Goal: Transaction & Acquisition: Book appointment/travel/reservation

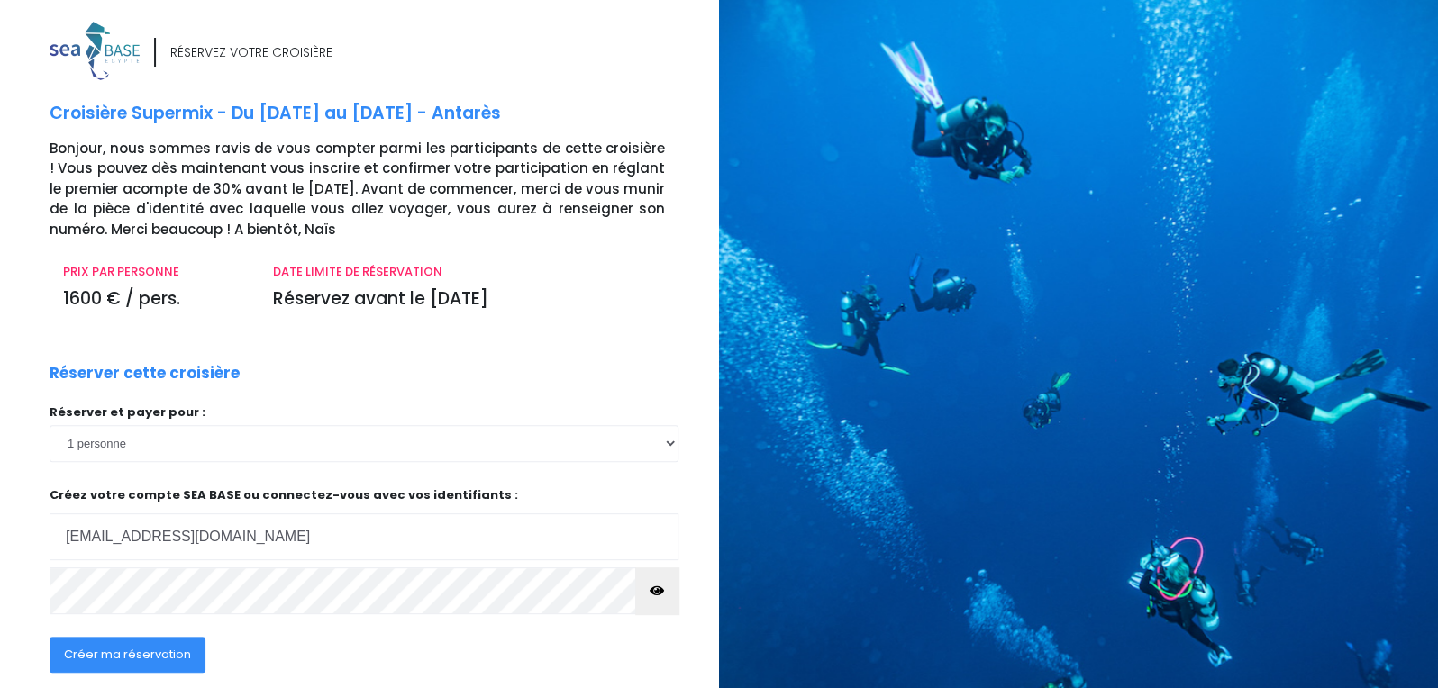
click at [159, 658] on span "Créer ma réservation" at bounding box center [127, 654] width 127 height 17
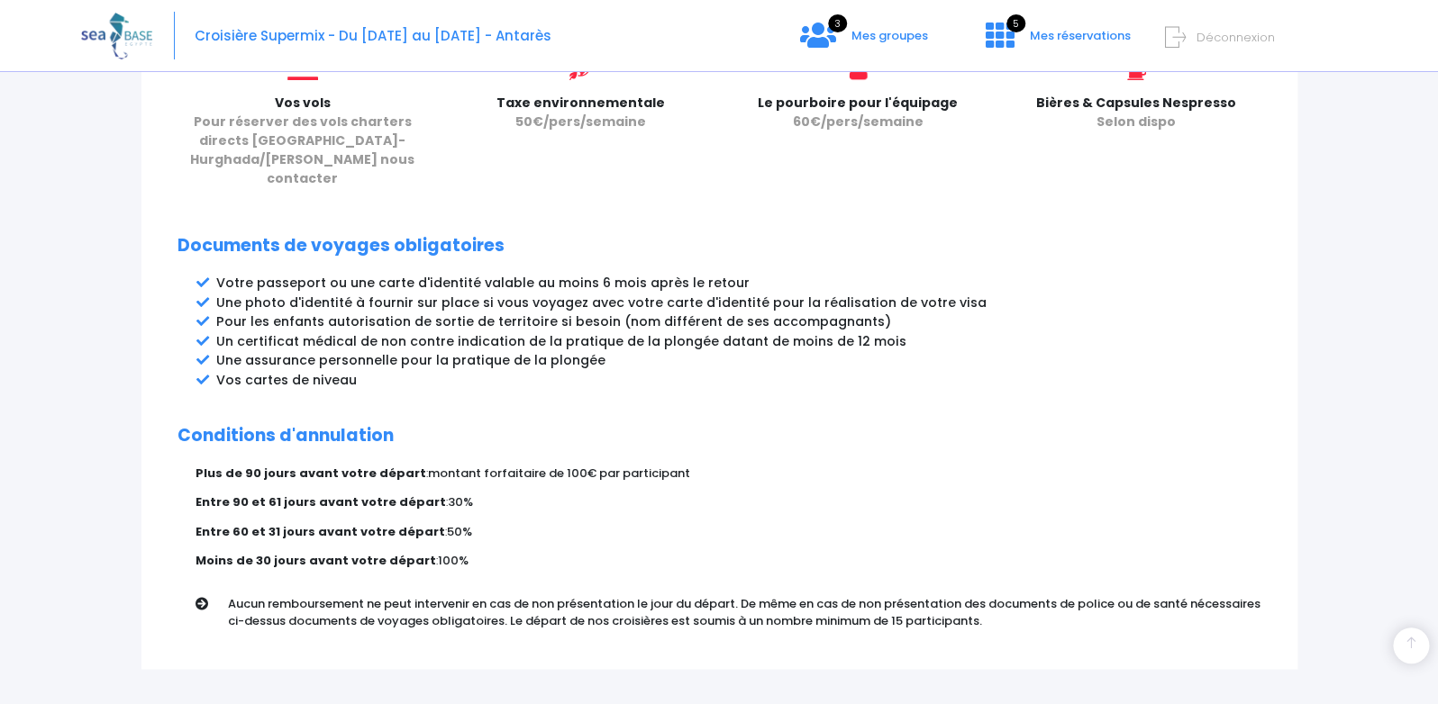
scroll to position [924, 0]
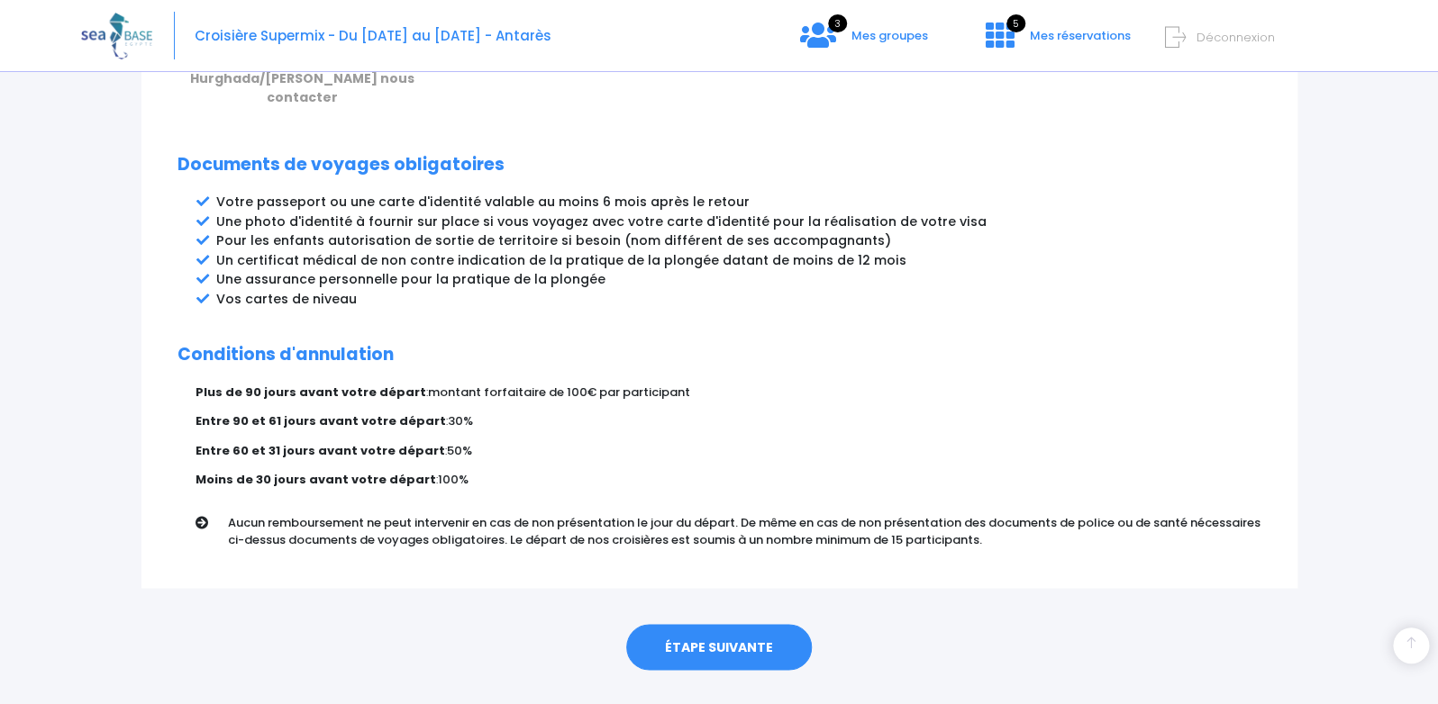
click at [775, 624] on link "ÉTAPE SUIVANTE" at bounding box center [719, 647] width 186 height 47
click at [762, 624] on link "ÉTAPE SUIVANTE" at bounding box center [719, 647] width 186 height 47
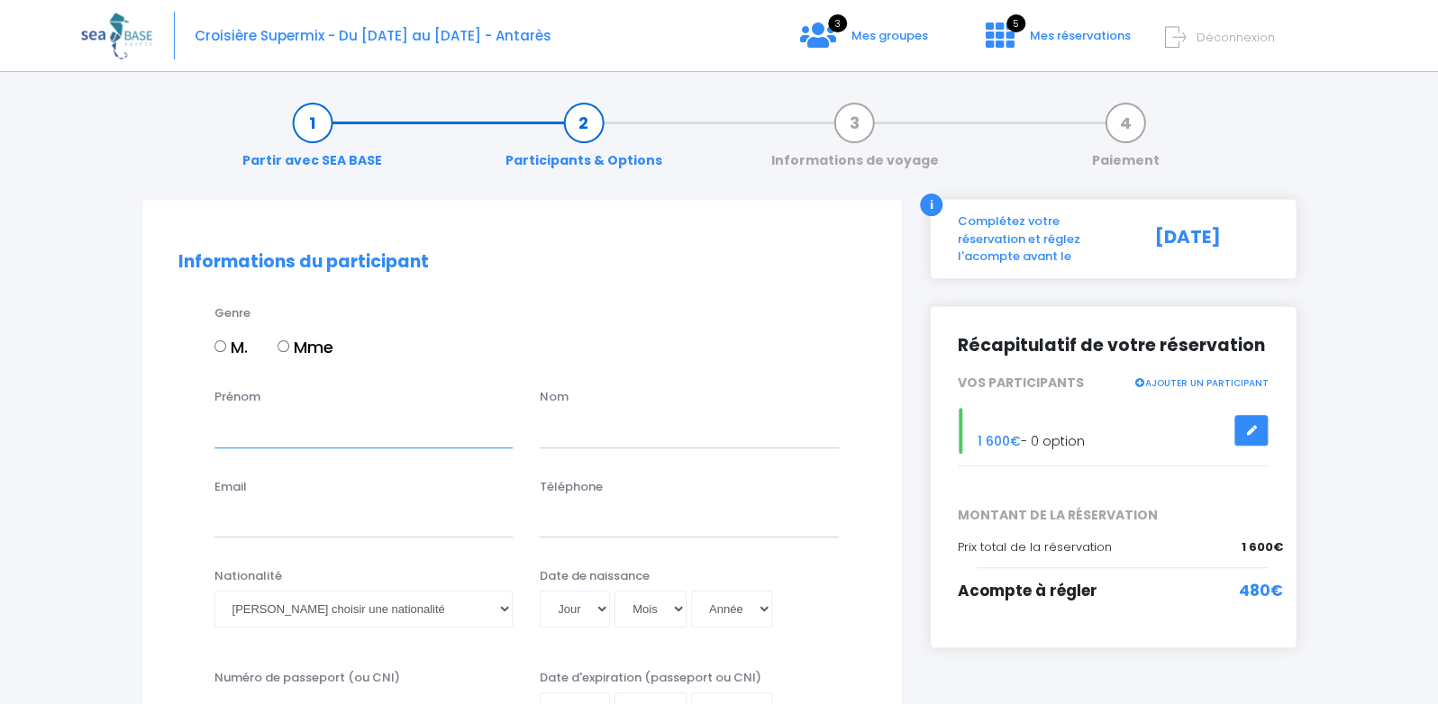
click at [265, 437] on input "Prénom" at bounding box center [363, 430] width 299 height 36
type input "[PERSON_NAME]"
click at [660, 495] on div "Téléphone" at bounding box center [689, 507] width 326 height 59
click at [625, 449] on div "Prénom [PERSON_NAME] Nom" at bounding box center [522, 423] width 714 height 71
click at [607, 435] on input "text" at bounding box center [689, 430] width 299 height 36
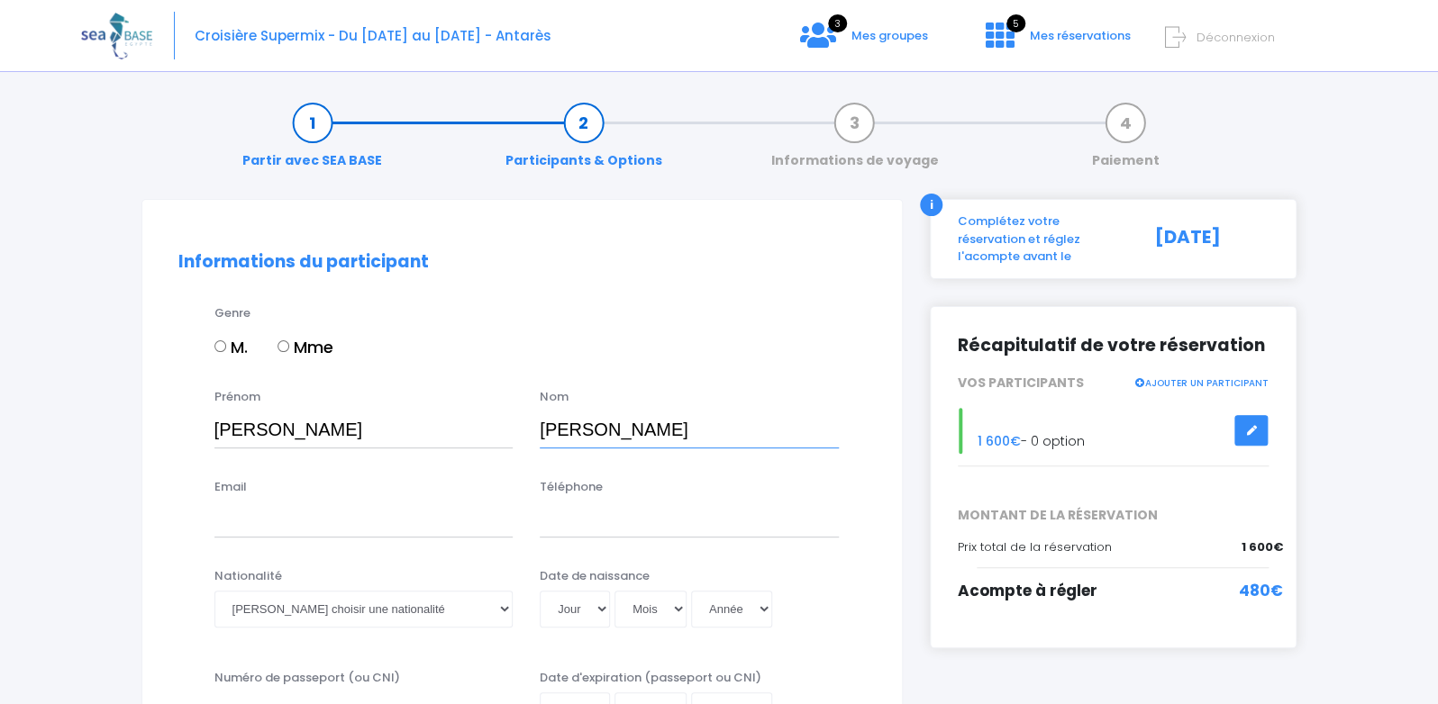
type input "[PERSON_NAME]"
click at [354, 528] on input "Email" at bounding box center [363, 520] width 299 height 36
type input "J"
click at [406, 522] on input "[EMAIL_ADDRESS][DOMAIN_NAME]" at bounding box center [363, 520] width 299 height 36
type input "[EMAIL_ADDRESS][DOMAIN_NAME]"
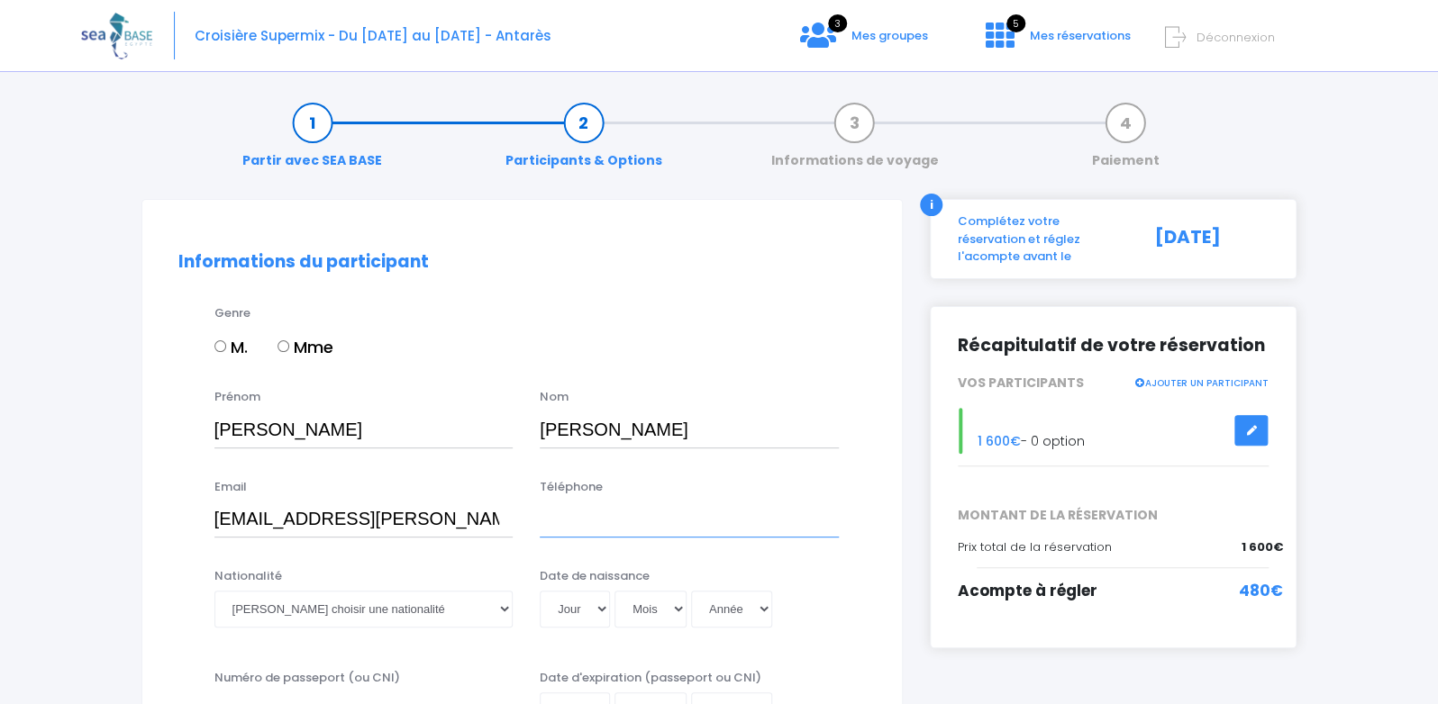
click at [615, 520] on input "Téléphone" at bounding box center [689, 520] width 299 height 36
click at [571, 522] on input "+33643490974" at bounding box center [689, 520] width 299 height 36
type input "+33643490974"
click at [214, 591] on select "Veuillez choisir une nationalité Afghane Albanaise Algerienne Allemande America…" at bounding box center [363, 609] width 299 height 36
select select "Française"
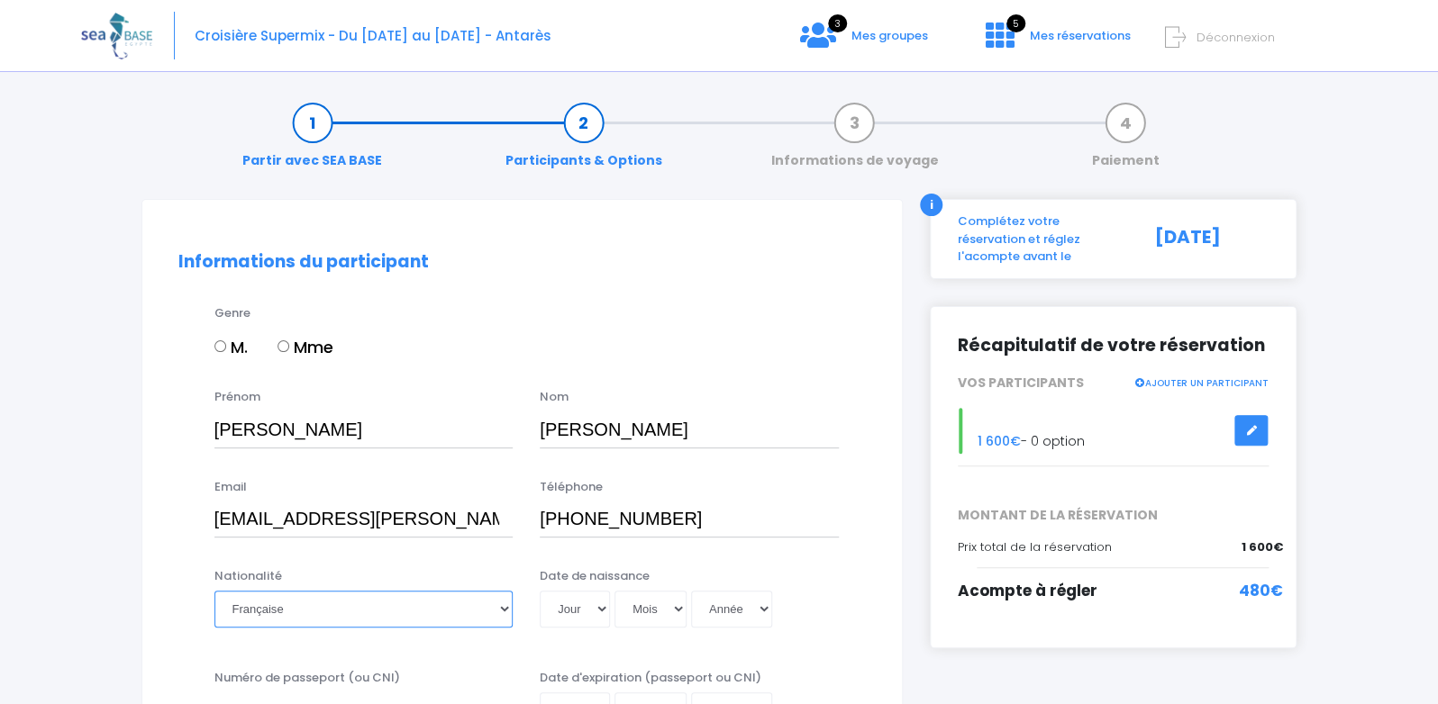
click option "Française" at bounding box center [0, 0] width 0 height 0
click at [540, 591] on select "Jour 01 02 03 04 05 06 07 08 09 10 11 12 13 14 15 16 17 18 19 20 21 22 23 24 25…" at bounding box center [575, 609] width 70 height 36
select select "27"
click option "27" at bounding box center [0, 0] width 0 height 0
click at [614, 591] on select "Mois 01 02 03 04 05 06 07 08 09 10 11 12" at bounding box center [650, 609] width 72 height 36
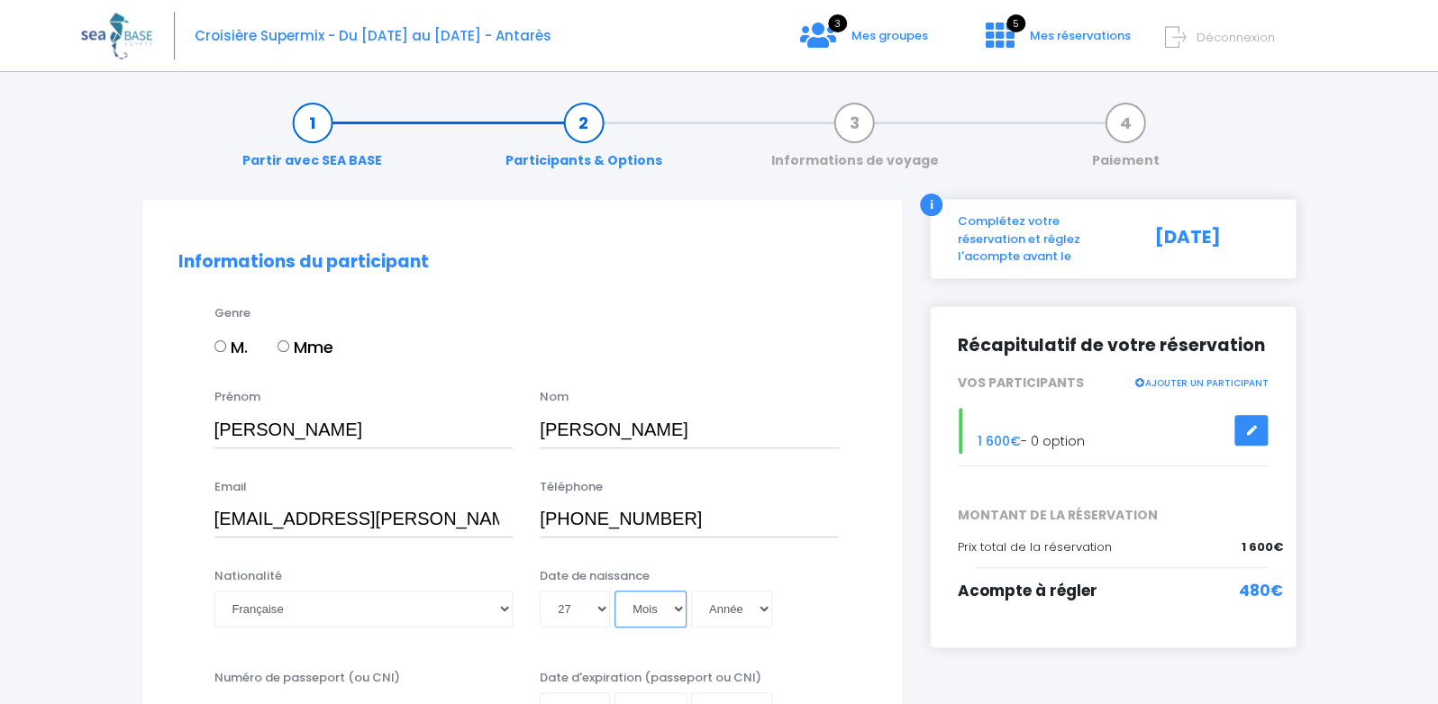
select select "04"
click option "04" at bounding box center [0, 0] width 0 height 0
click at [691, 591] on select "Année 2045 2044 2043 2042 2041 2040 2039 2038 2037 2036 2035 2034 2033 2032 203…" at bounding box center [731, 609] width 81 height 36
select select "1967"
click option "1967" at bounding box center [0, 0] width 0 height 0
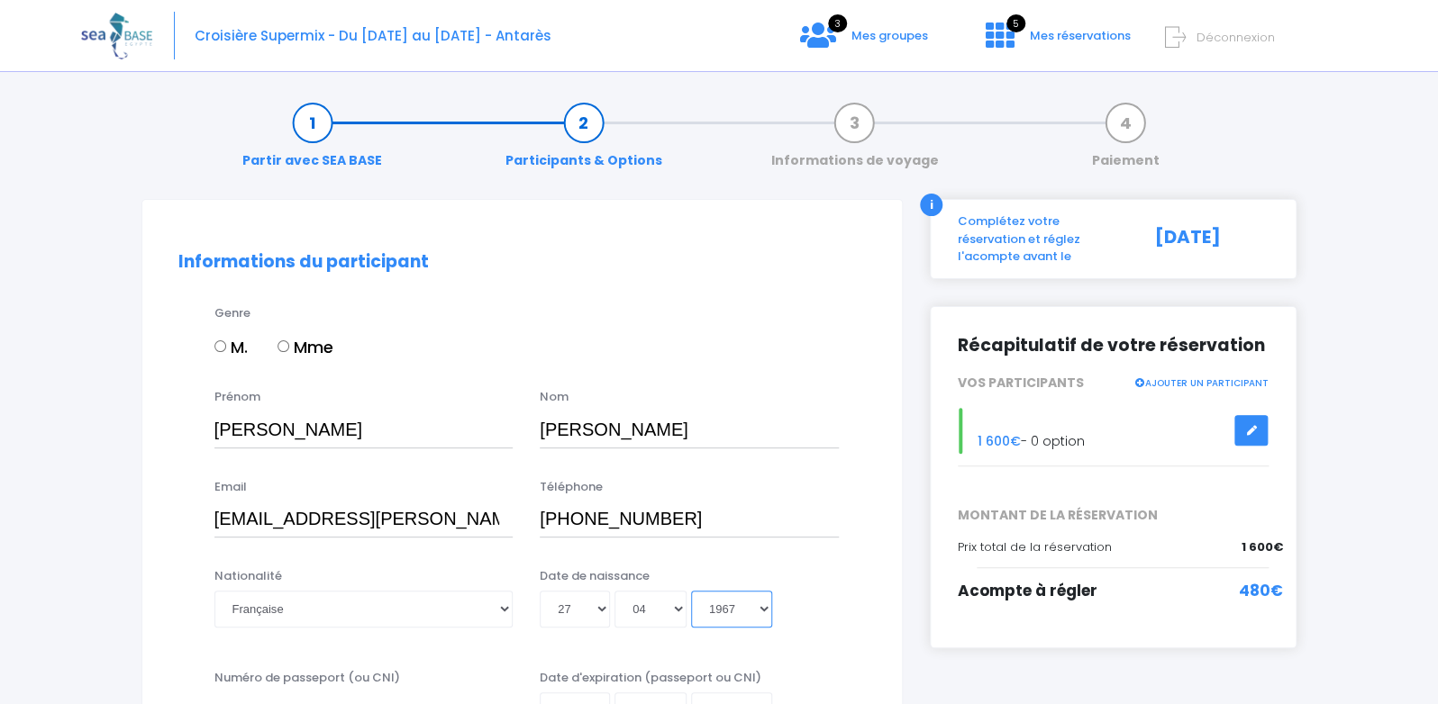
type input "1967-04-27"
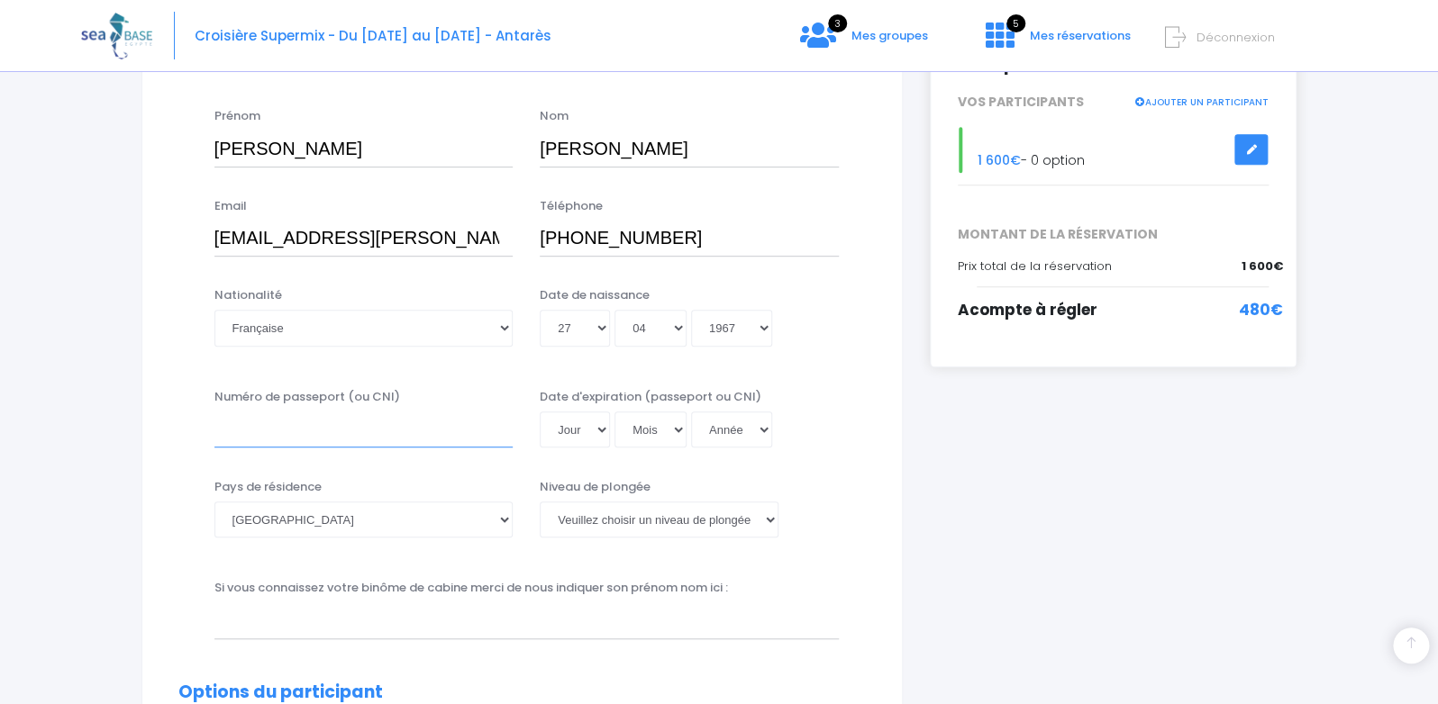
click at [312, 441] on input "Numéro de passeport (ou CNI)" at bounding box center [363, 430] width 299 height 36
type input "23KK48223"
click at [540, 412] on select "Jour 01 02 03 04 05 06 07 08 09 10 11 12 13 14 15 16 17 18 19 20 21 22 23 24 25…" at bounding box center [575, 430] width 70 height 36
select select "29"
click option "29" at bounding box center [0, 0] width 0 height 0
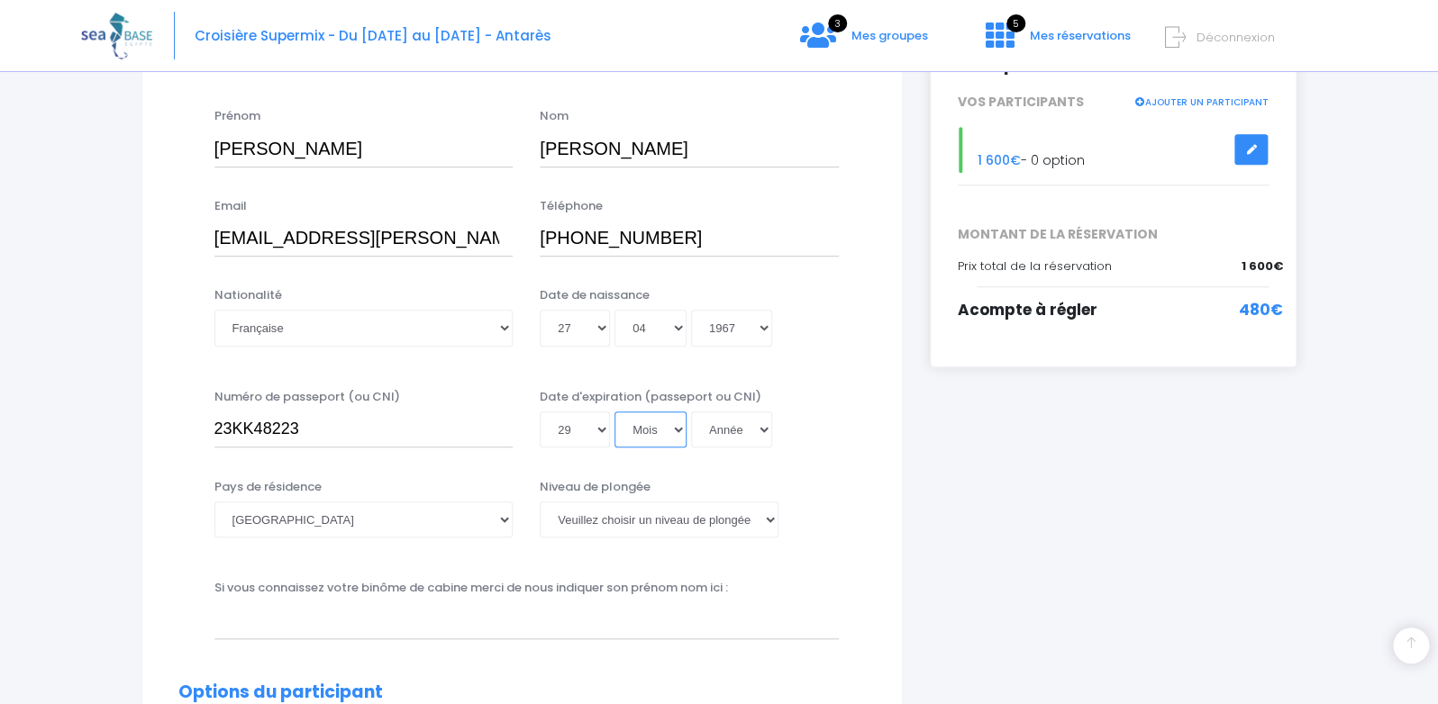
click at [614, 412] on select "Mois 01 02 03 04 05 06 07 08 09 10 11 12" at bounding box center [650, 430] width 72 height 36
select select "10"
click option "10" at bounding box center [0, 0] width 0 height 0
click at [691, 412] on select "Année 2045 2044 2043 2042 2041 2040 2039 2038 2037 2036 2035 2034 2033 2032 203…" at bounding box center [731, 430] width 81 height 36
select select "2023"
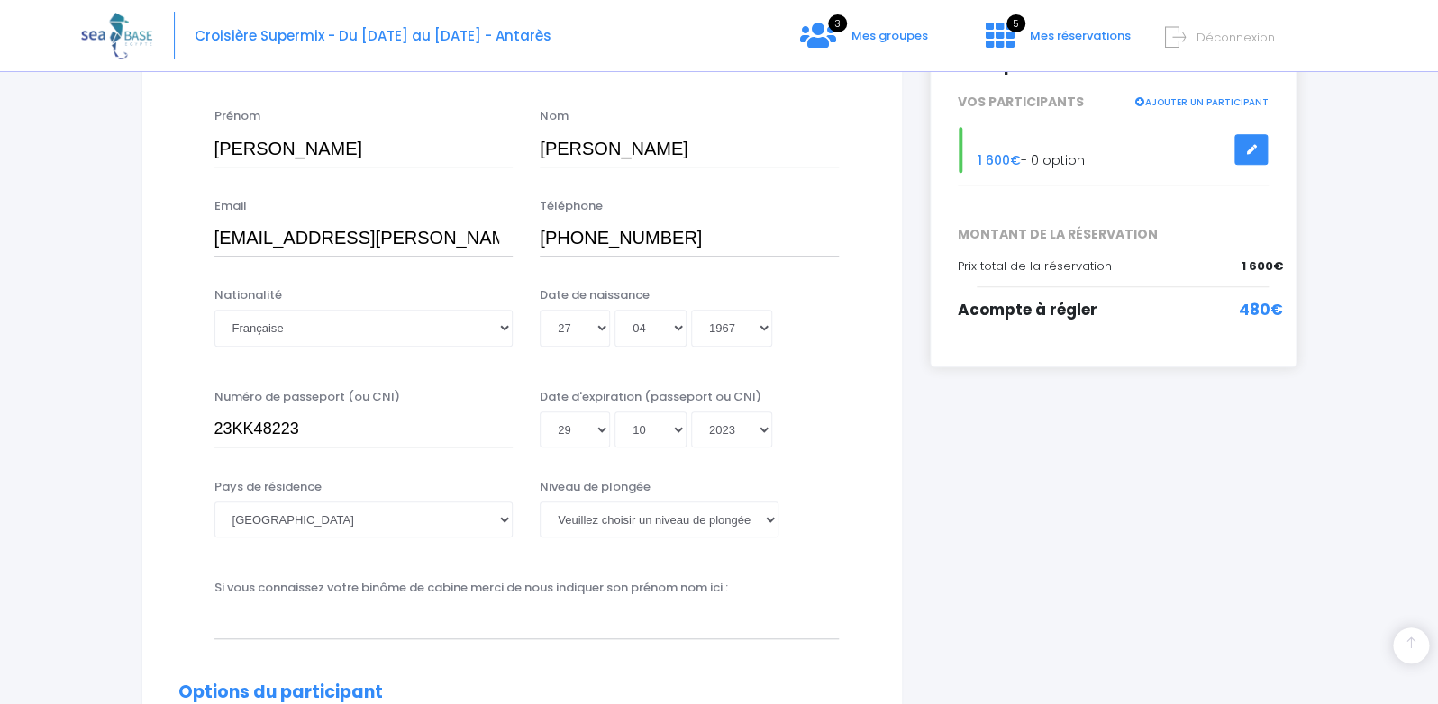
click option "2023" at bounding box center [0, 0] width 0 height 0
type input "2023-10-29"
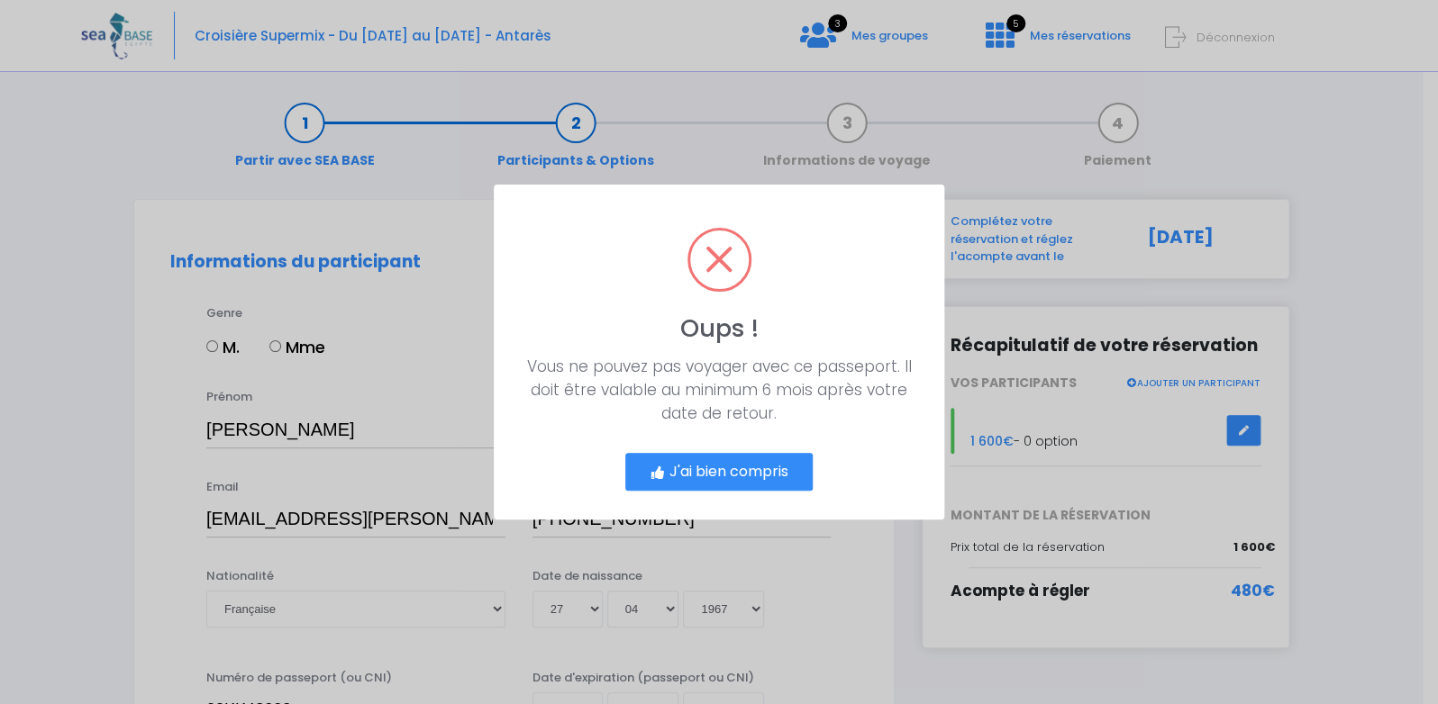
scroll to position [0, 0]
click at [742, 469] on button "J'ai bien compris" at bounding box center [726, 472] width 187 height 38
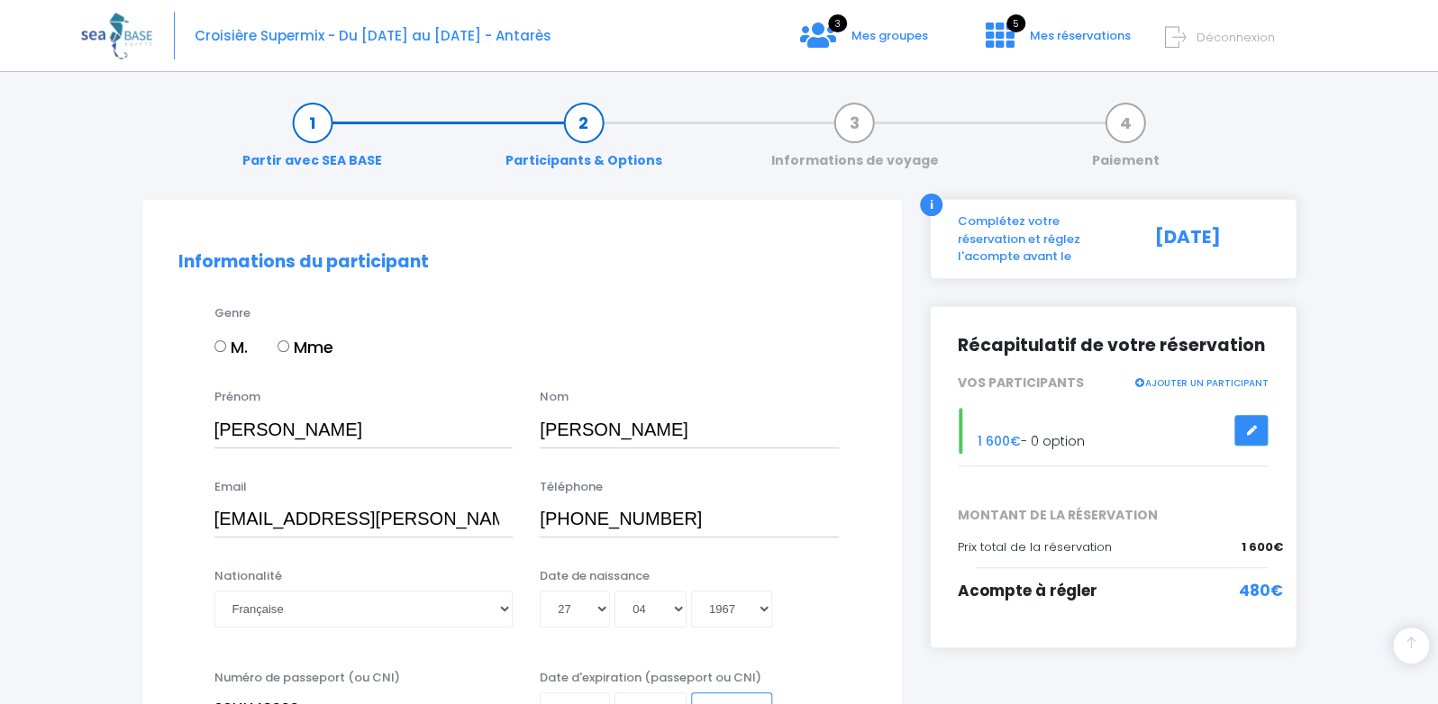
scroll to position [358, 0]
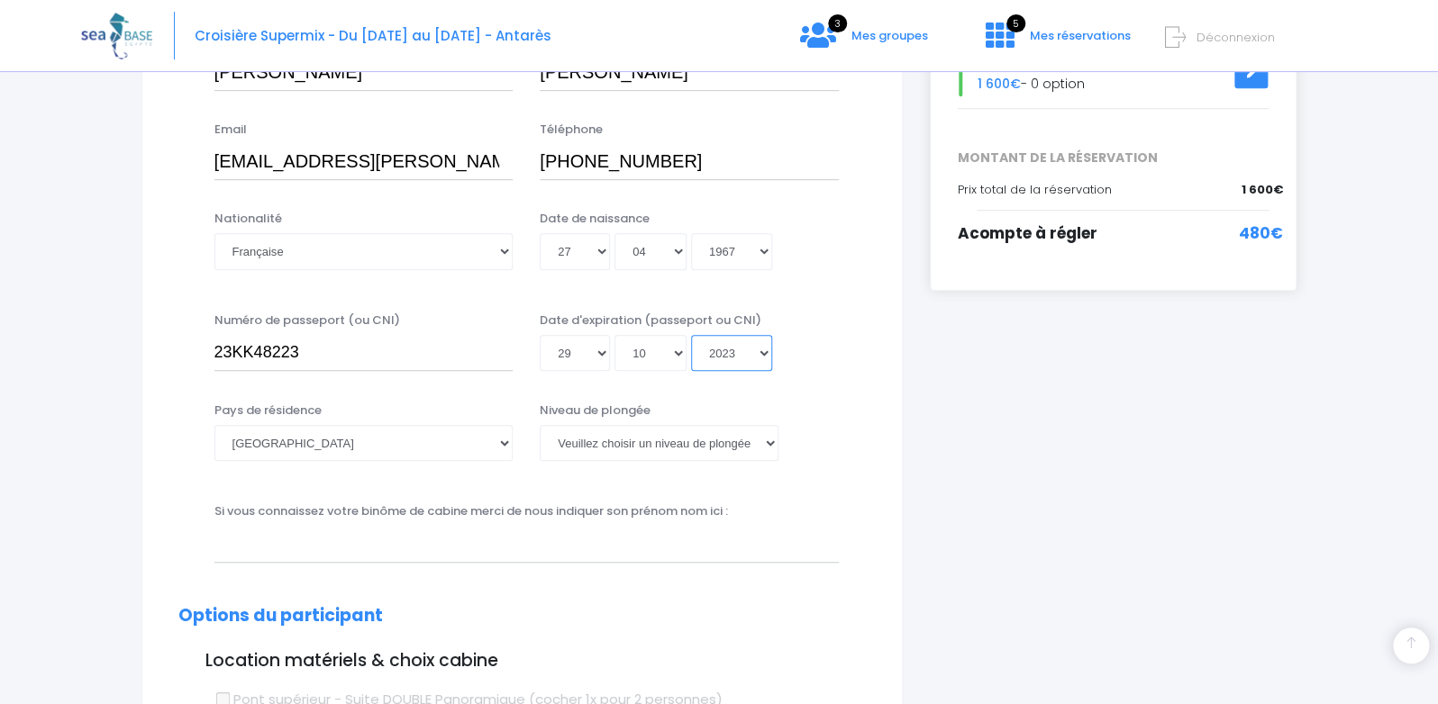
click at [691, 335] on select "Année 2045 2044 2043 2042 2041 2040 2039 2038 2037 2036 2035 2034 2033 2032 203…" at bounding box center [731, 353] width 81 height 36
select select "2033"
click option "2033" at bounding box center [0, 0] width 0 height 0
type input "2033-10-29"
click at [214, 425] on select "Afghanistan Afrique du Sud Albanie Algérie Allemagne Andorre Angola Anguilla An…" at bounding box center [363, 443] width 299 height 36
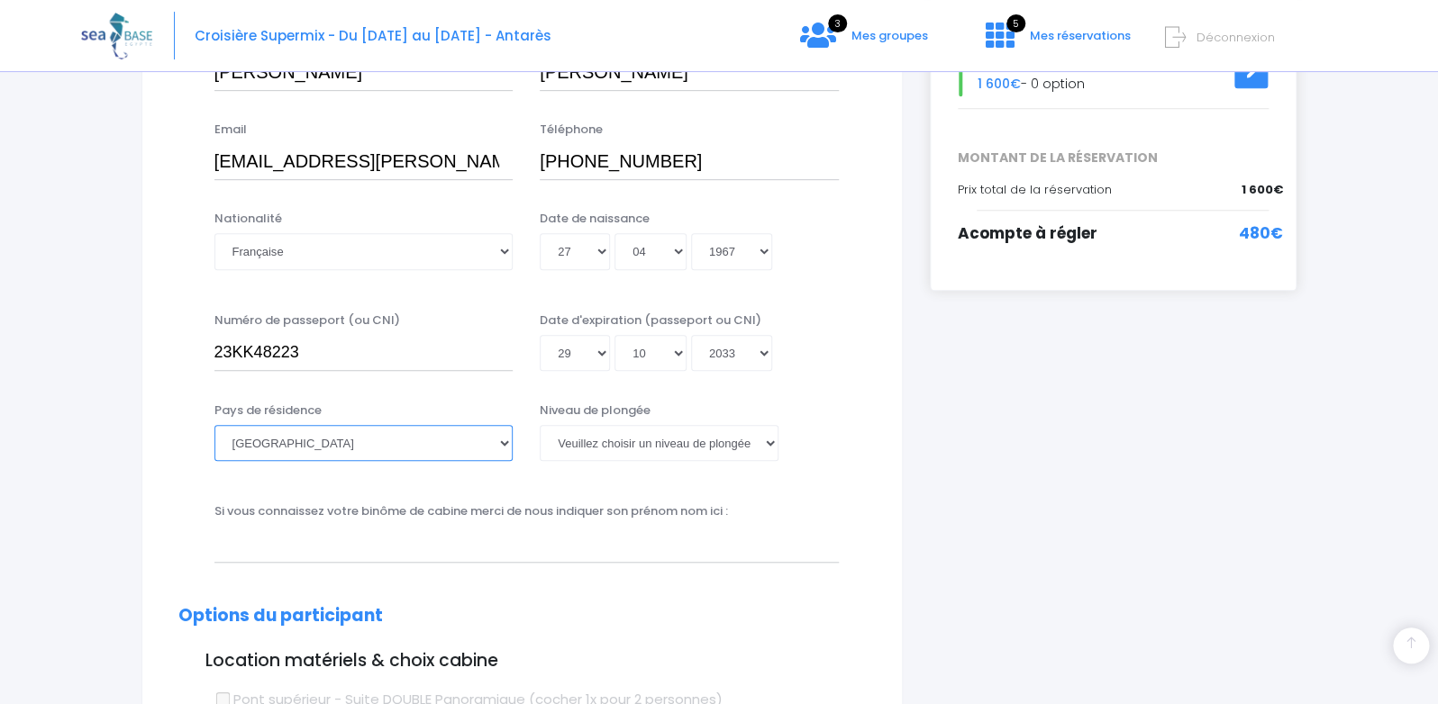
click at [323, 450] on select "Afghanistan Afrique du Sud Albanie Algérie Allemagne Andorre Angola Anguilla An…" at bounding box center [363, 443] width 299 height 36
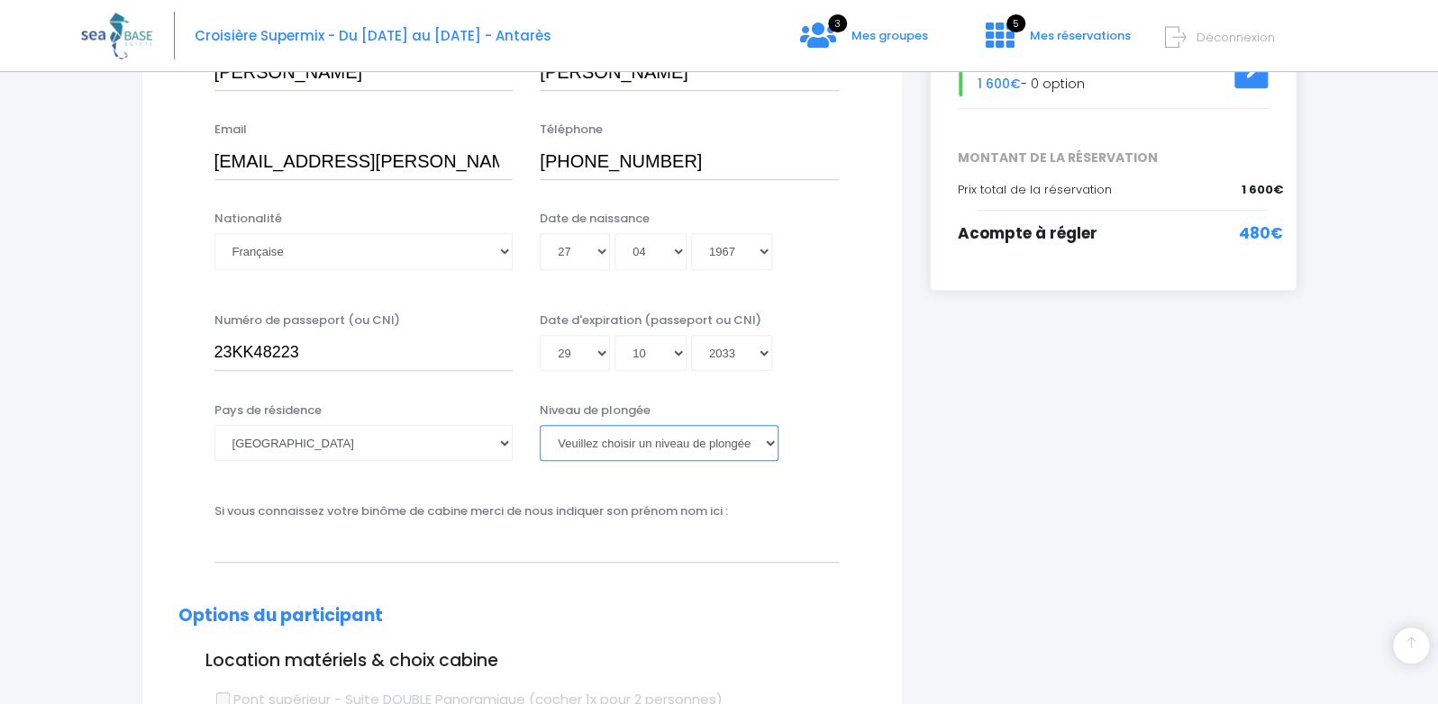
click at [540, 425] on select "Veuillez choisir un niveau de plongée Non plongeur Junior OW diver Adventure OW…" at bounding box center [659, 443] width 239 height 36
select select "MF1"
click option "MF1" at bounding box center [0, 0] width 0 height 0
click at [368, 549] on input "text" at bounding box center [526, 544] width 624 height 36
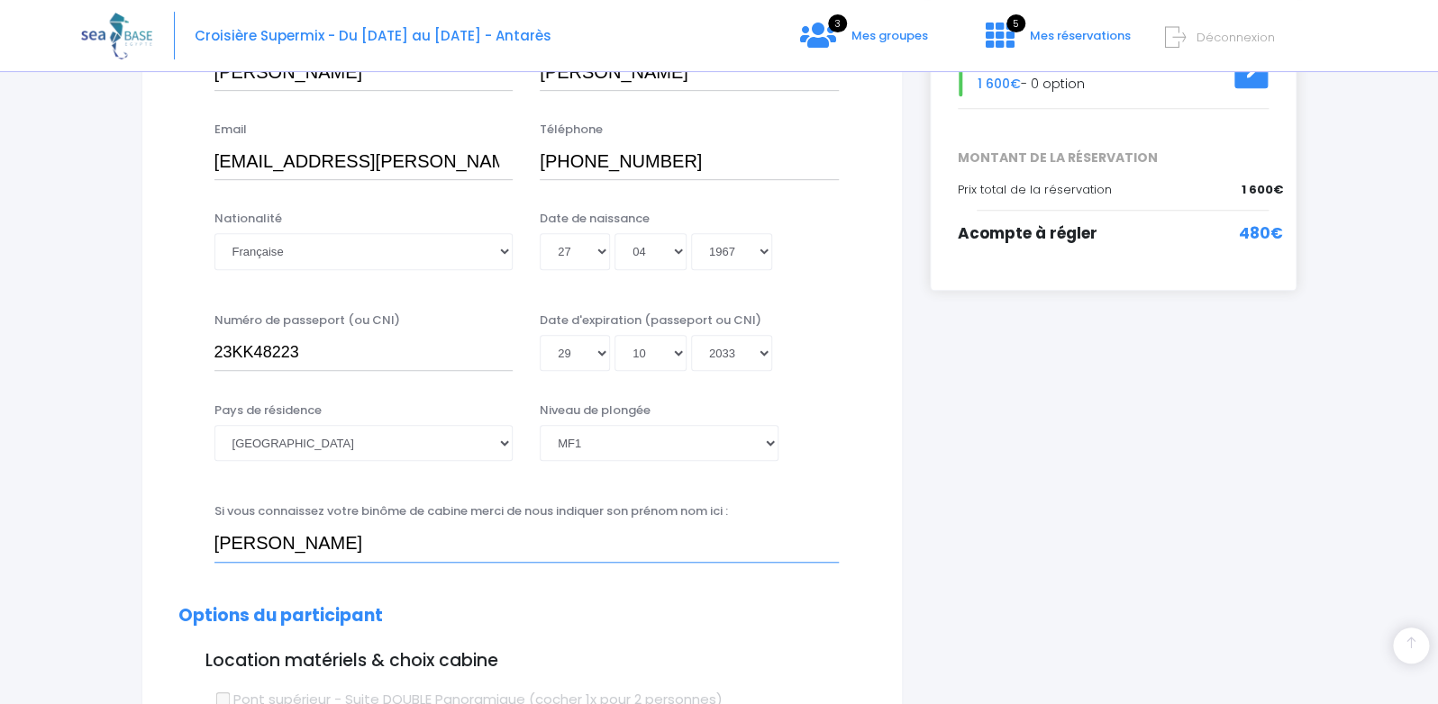
click at [288, 541] on input "SYLVIE bARDOUX" at bounding box center [526, 544] width 624 height 36
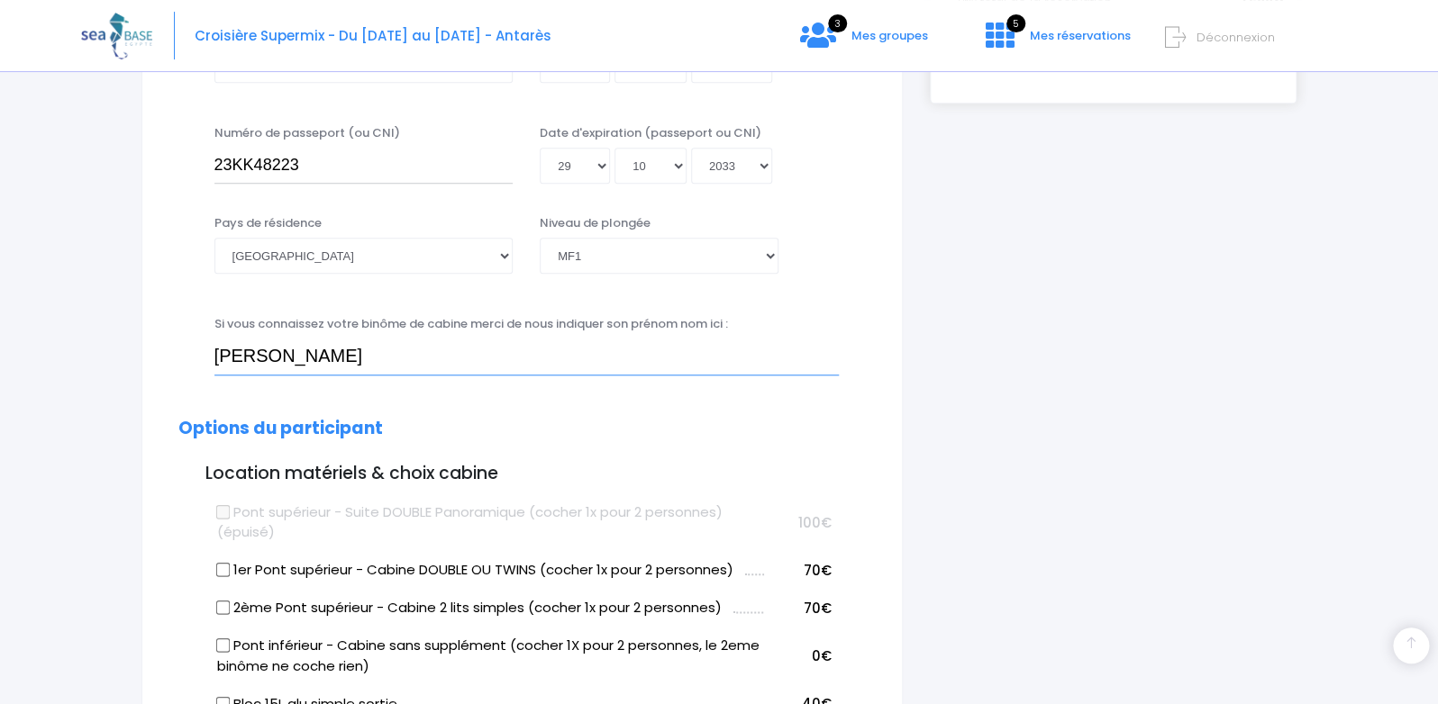
scroll to position [639, 0]
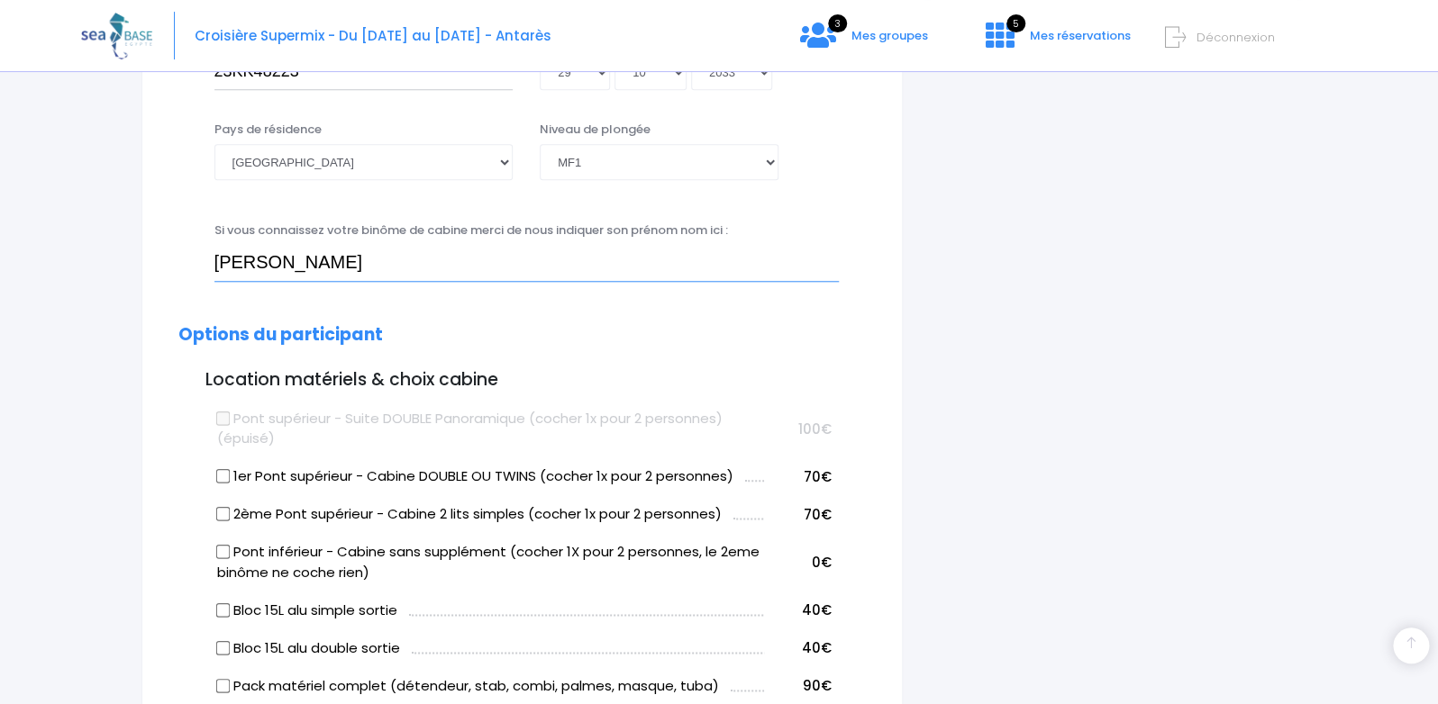
type input "SYLVIE BARDOUX"
click at [222, 479] on input "1er Pont supérieur - Cabine DOUBLE OU TWINS (cocher 1x pour 2 personnes)" at bounding box center [222, 476] width 14 height 14
checkbox input "true"
click at [222, 645] on input "Bloc 15L alu double sortie" at bounding box center [222, 647] width 14 height 14
checkbox input "true"
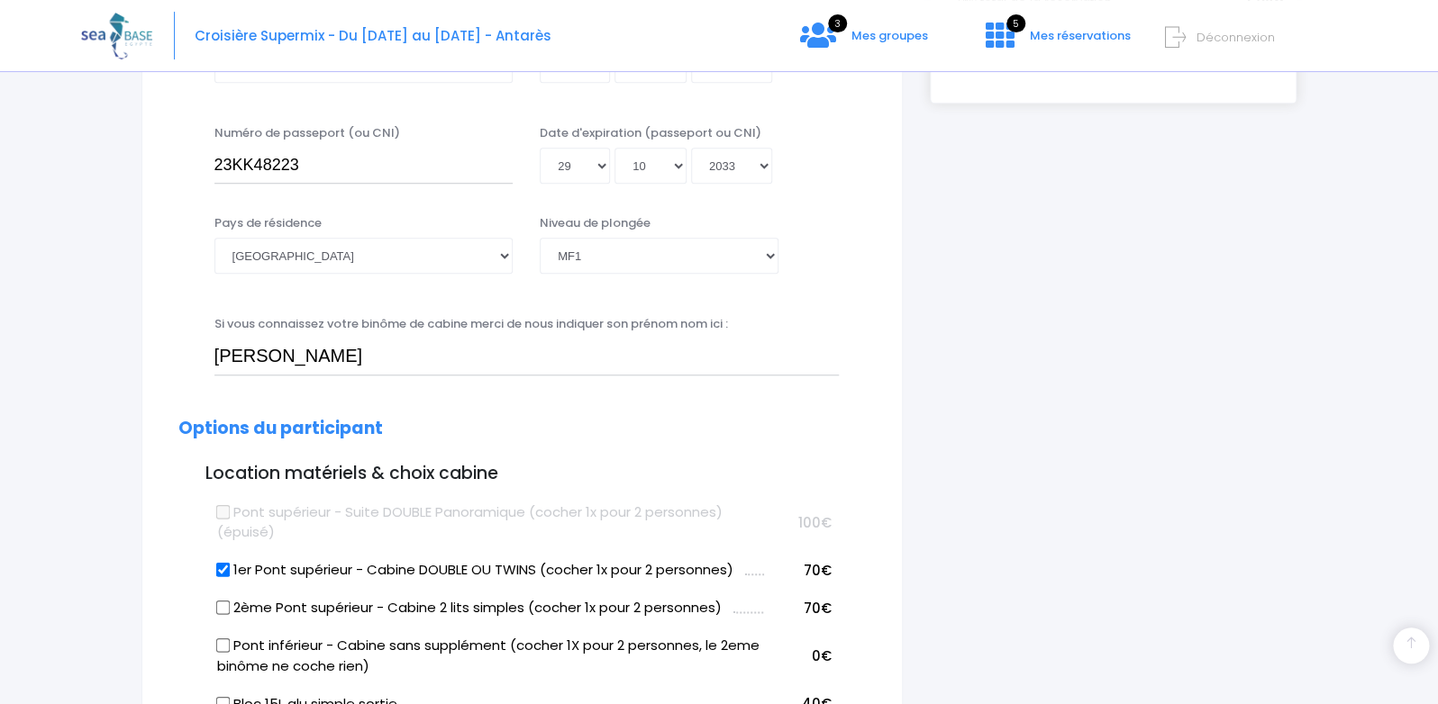
scroll to position [0, 0]
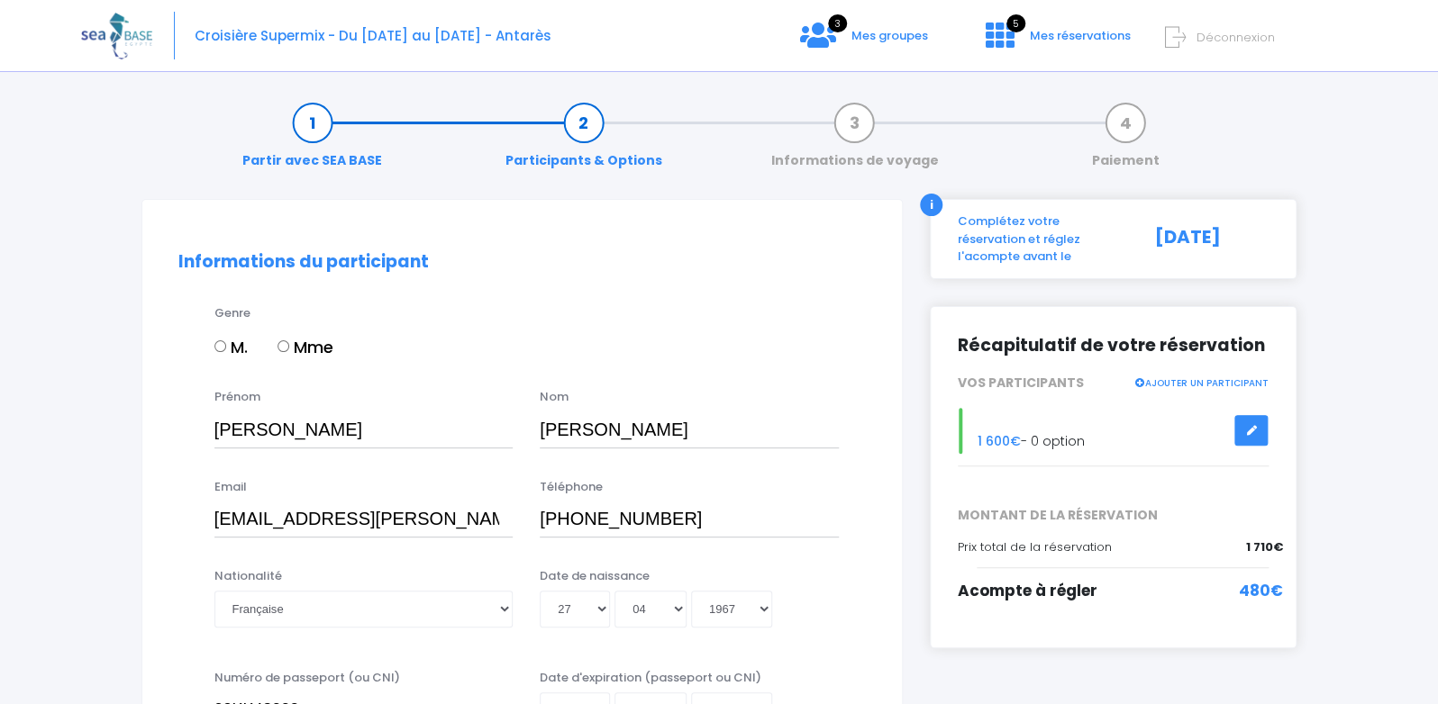
click at [220, 342] on input "M." at bounding box center [220, 347] width 12 height 12
radio input "true"
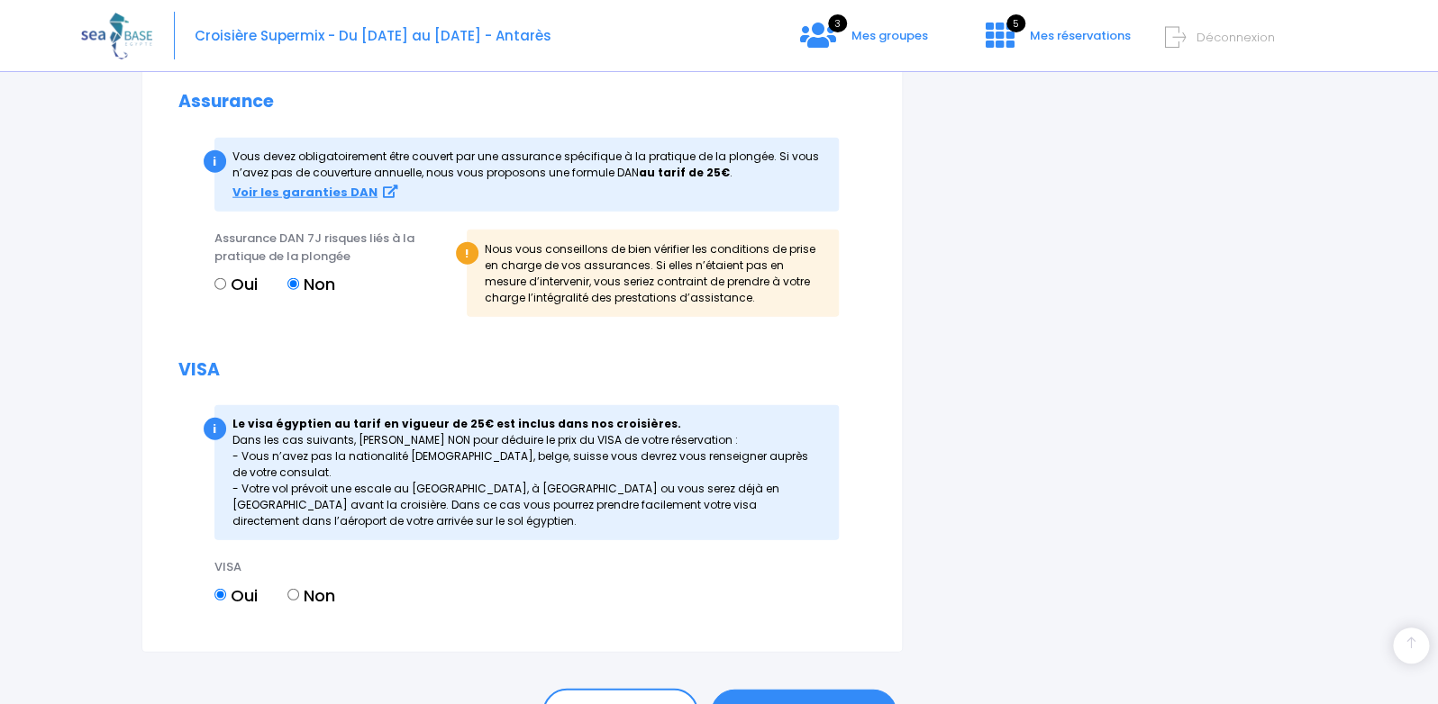
scroll to position [1967, 0]
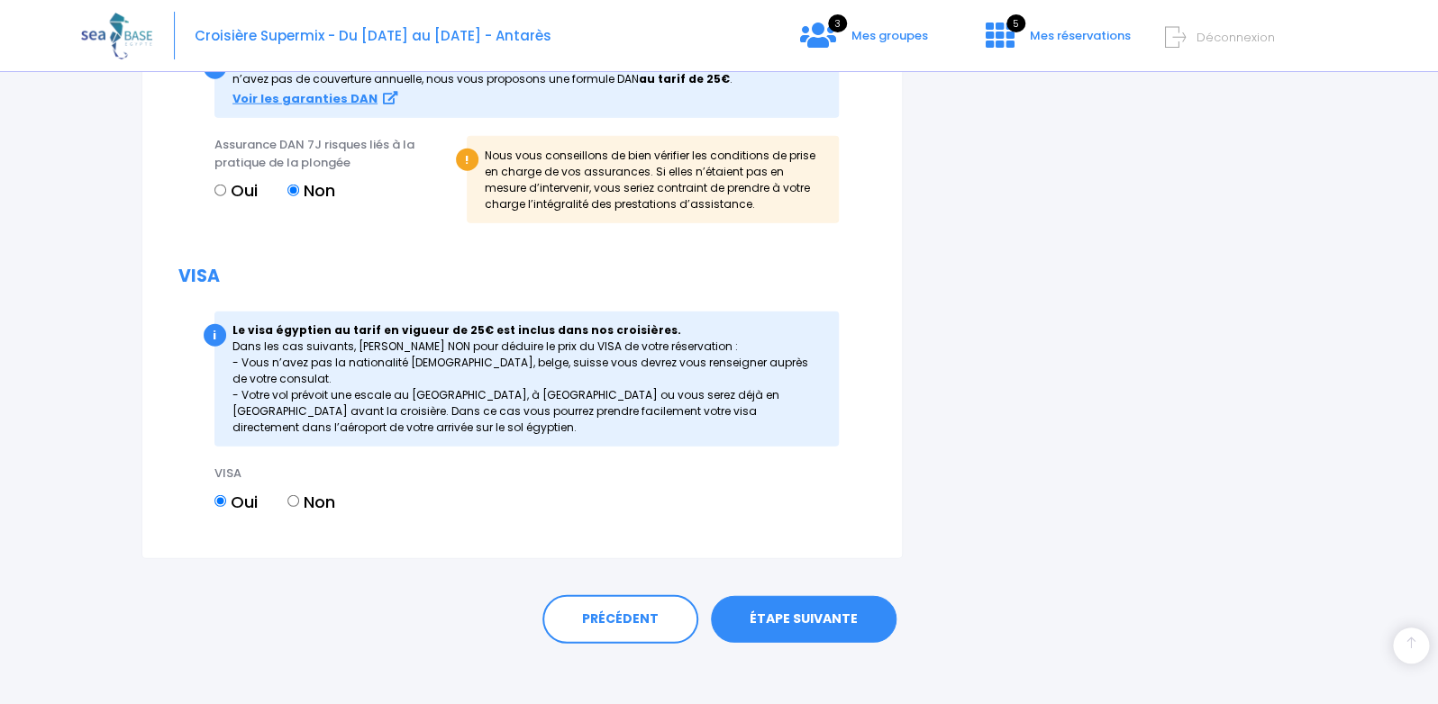
click at [806, 620] on link "ÉTAPE SUIVANTE" at bounding box center [804, 619] width 186 height 47
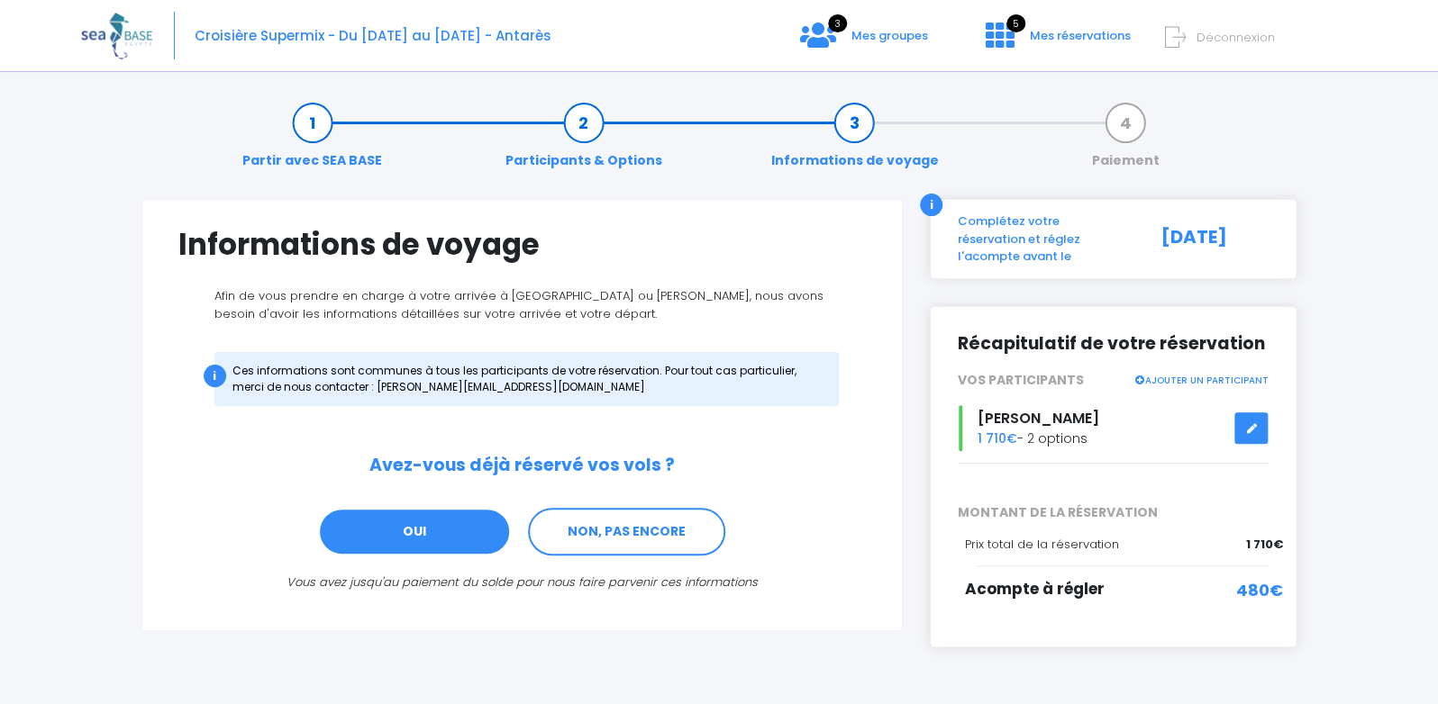
click at [410, 532] on link "OUI" at bounding box center [414, 532] width 193 height 49
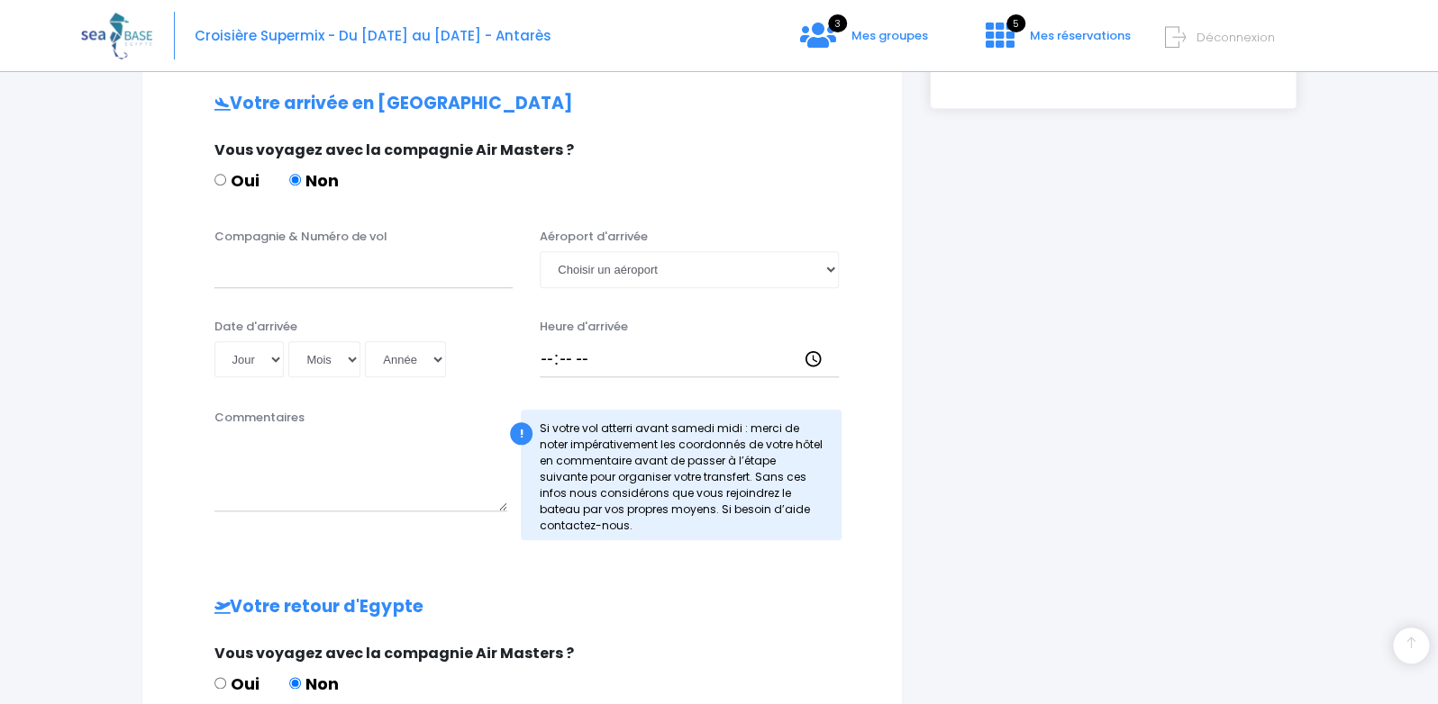
scroll to position [540, 0]
click at [291, 272] on input "Compagnie & Numéro de vol" at bounding box center [363, 268] width 299 height 36
click at [273, 275] on input "Compagnie & Numéro de vol" at bounding box center [363, 268] width 299 height 36
click at [214, 260] on input "EJU4657" at bounding box center [363, 268] width 299 height 36
type input "Easyjet EJU4657"
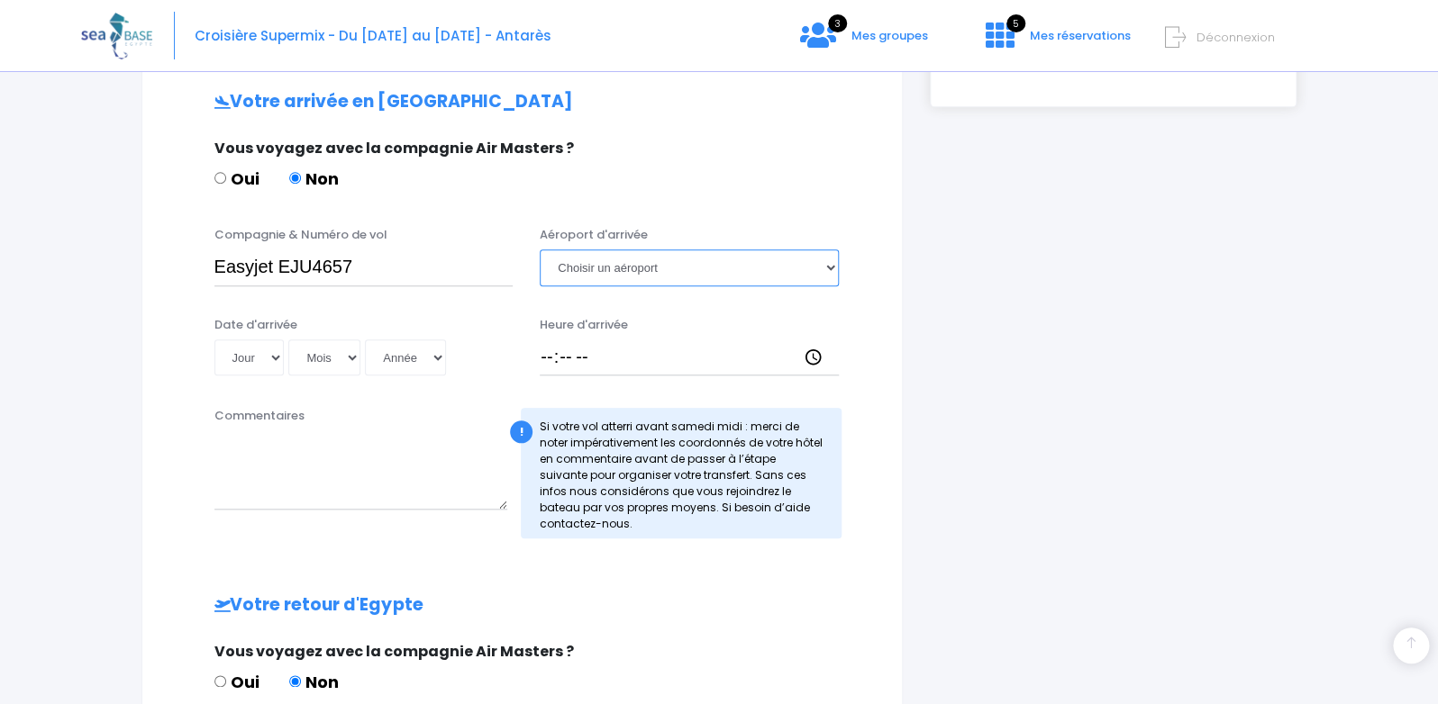
click at [540, 250] on select "Choisir un aéroport Hurghada Marsa Alam" at bounding box center [689, 268] width 299 height 36
select select "Hurghada"
click option "Hurghada" at bounding box center [0, 0] width 0 height 0
click at [214, 340] on select "Jour 01 02 03 04 05 06 07 08 09 10 11 12 13 14 15 16 17 18 19 20 21 22 23 24 25…" at bounding box center [249, 358] width 70 height 36
select select "03"
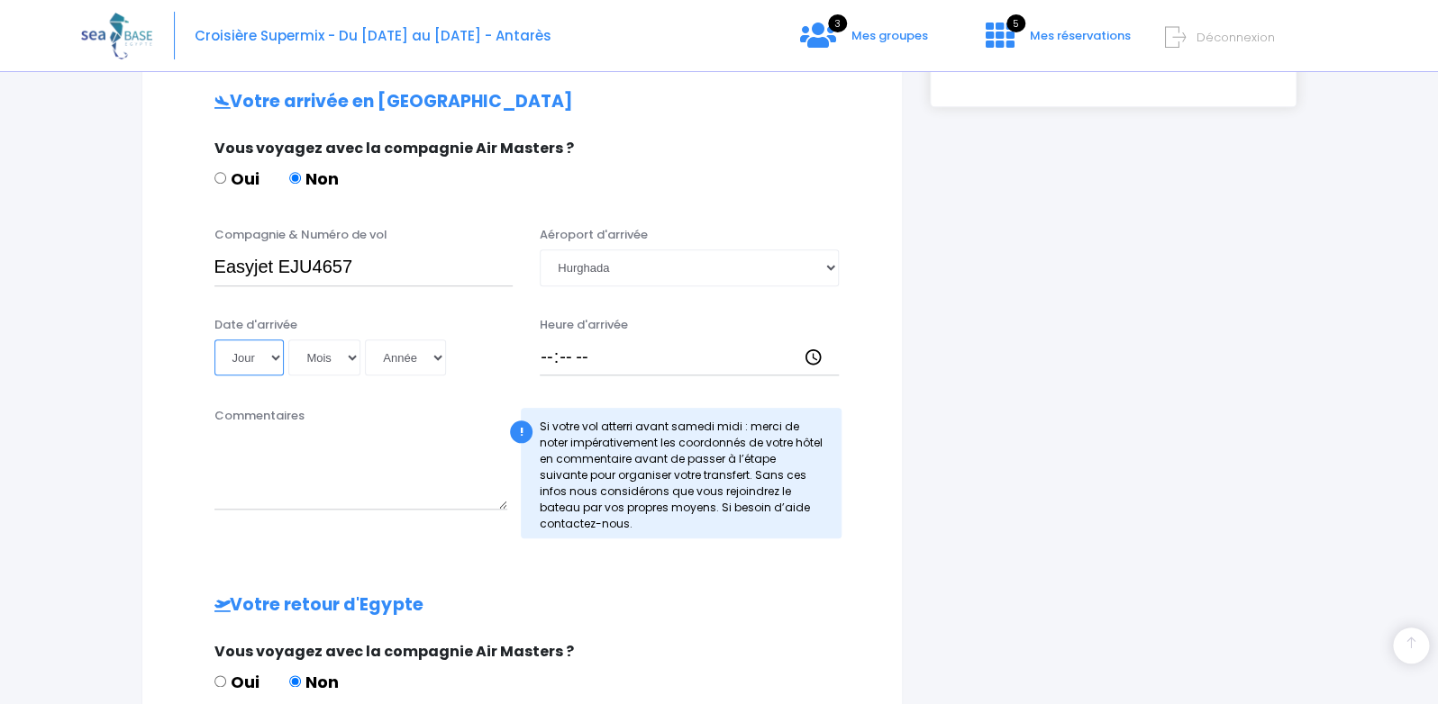
click option "03" at bounding box center [0, 0] width 0 height 0
click at [288, 340] on select "Mois 01 02 03 04 05 06 07 08 09 10 11 12" at bounding box center [324, 358] width 72 height 36
select select "10"
click option "10" at bounding box center [0, 0] width 0 height 0
click at [365, 340] on select "Année 2045 2044 2043 2042 2041 2040 2039 2038 2037 2036 2035 2034 2033 2032 203…" at bounding box center [405, 358] width 81 height 36
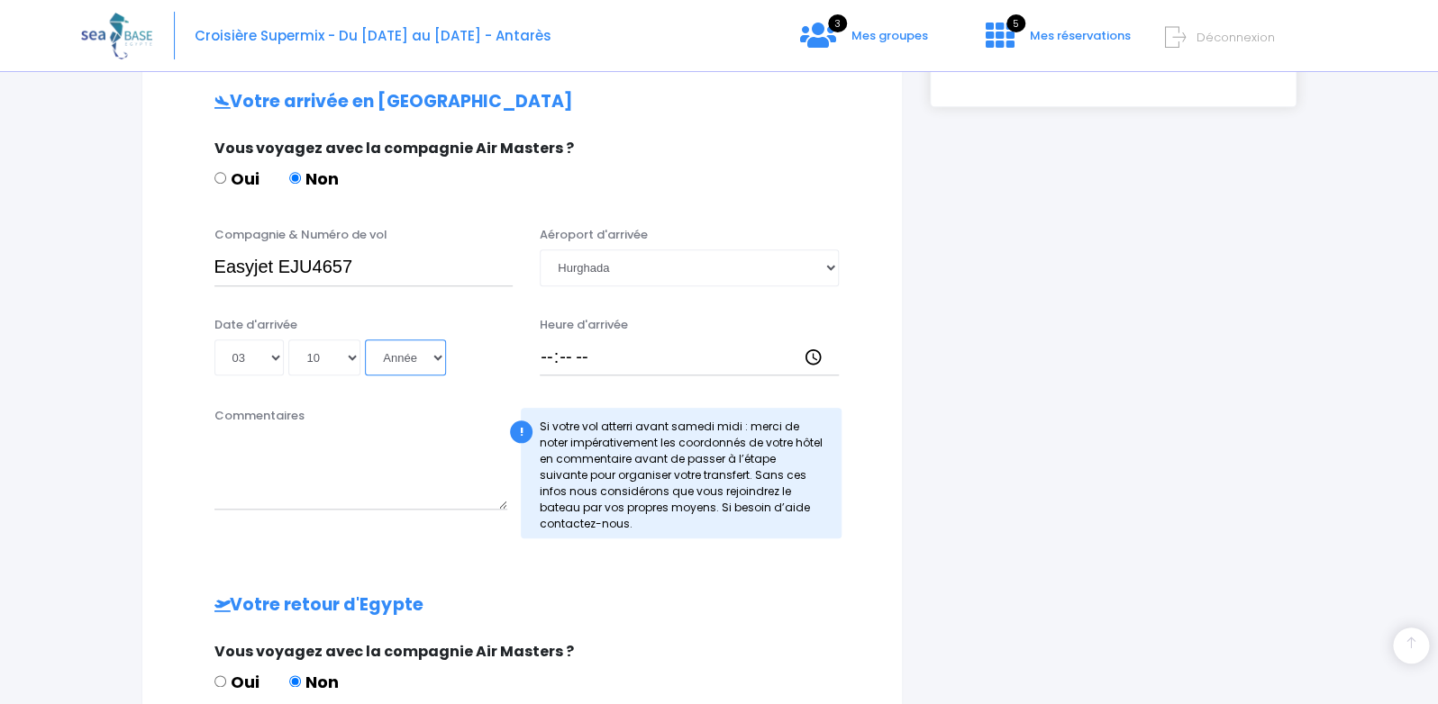
select select "2026"
click option "2026" at bounding box center [0, 0] width 0 height 0
type input "2026-10-03"
click at [568, 359] on input "Heure d'arrivée" at bounding box center [689, 358] width 299 height 36
click at [557, 359] on input "Heure d'arrivée" at bounding box center [689, 358] width 299 height 36
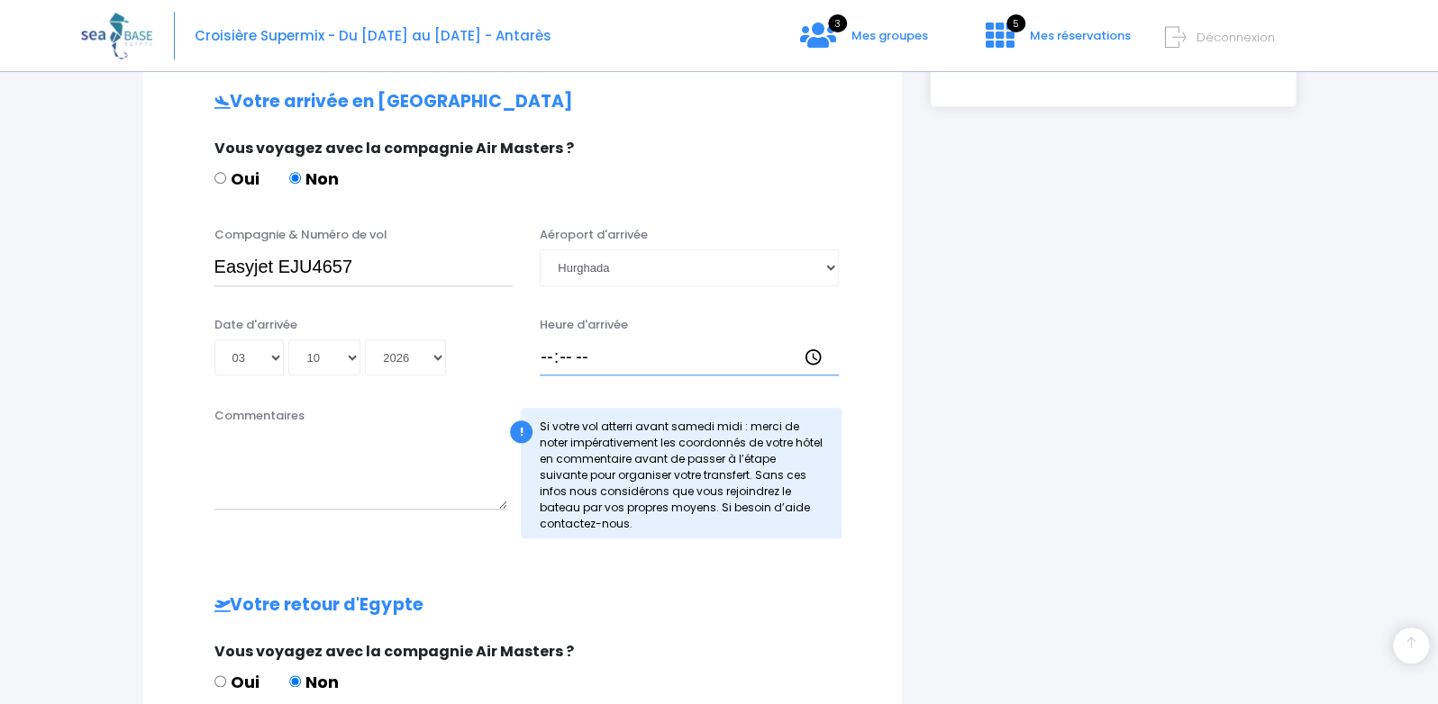
type input "18:00"
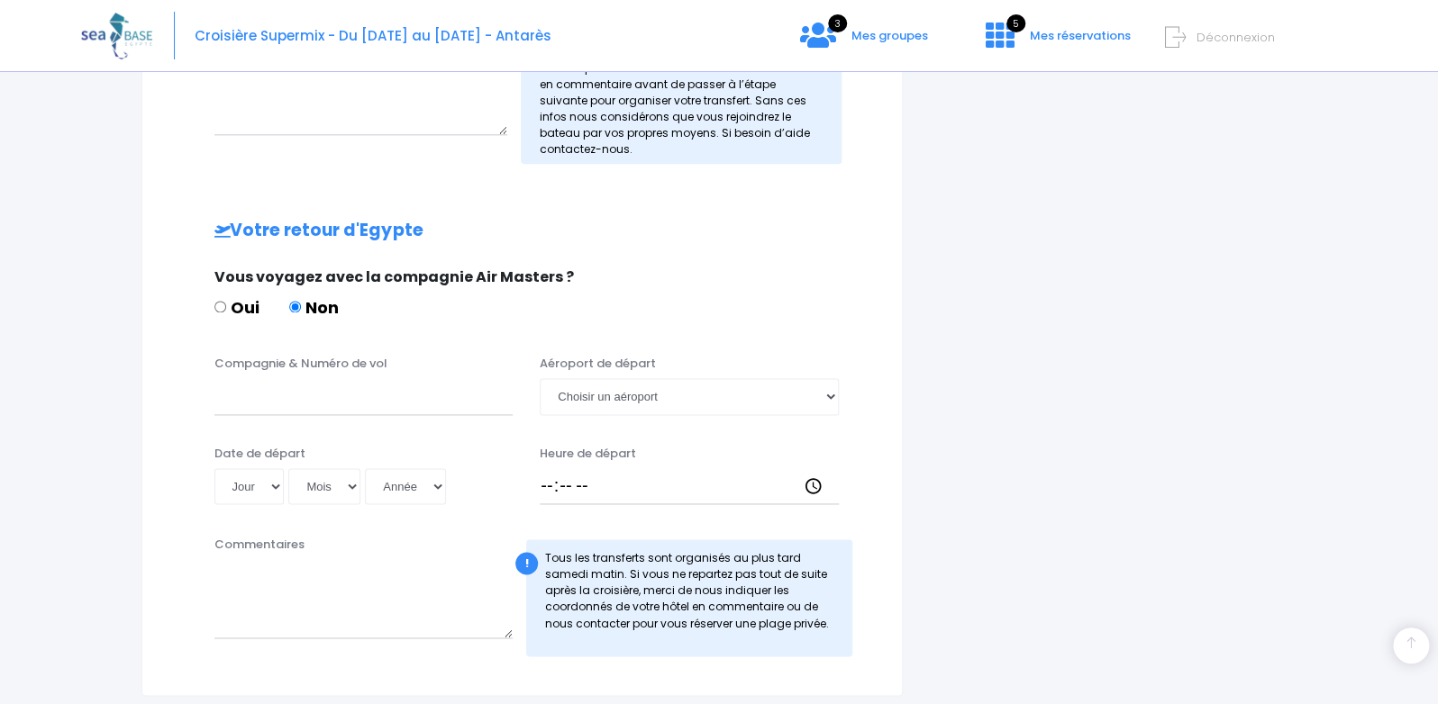
scroll to position [1009, 0]
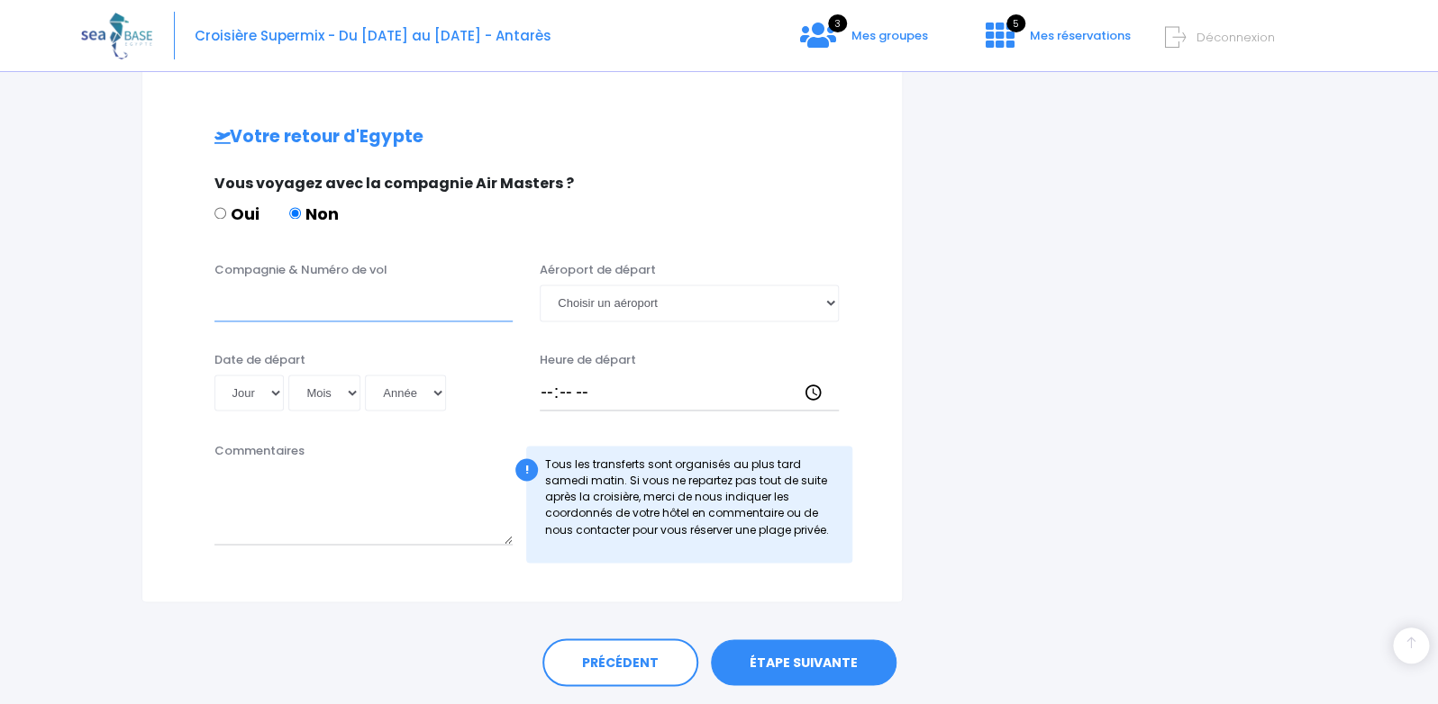
click at [270, 308] on input "Compagnie & Numéro de vol" at bounding box center [363, 303] width 299 height 36
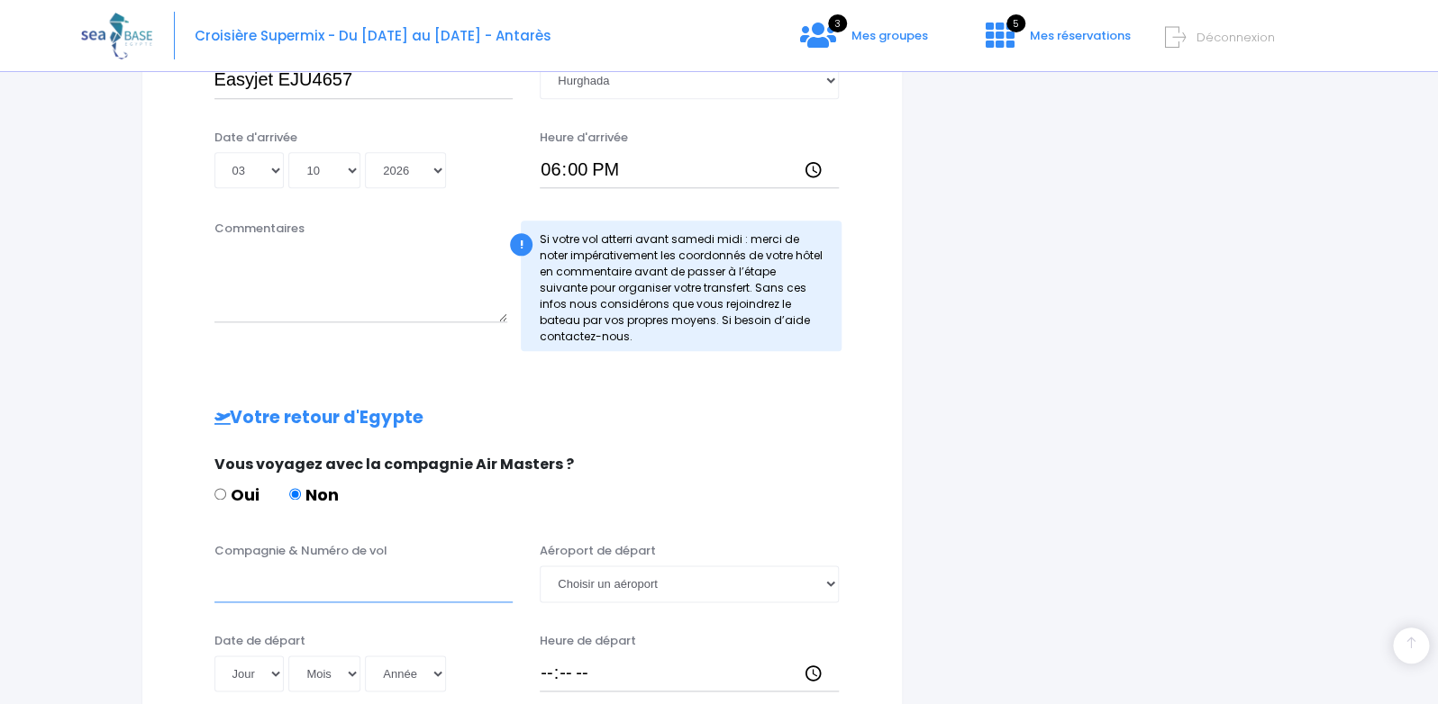
scroll to position [634, 0]
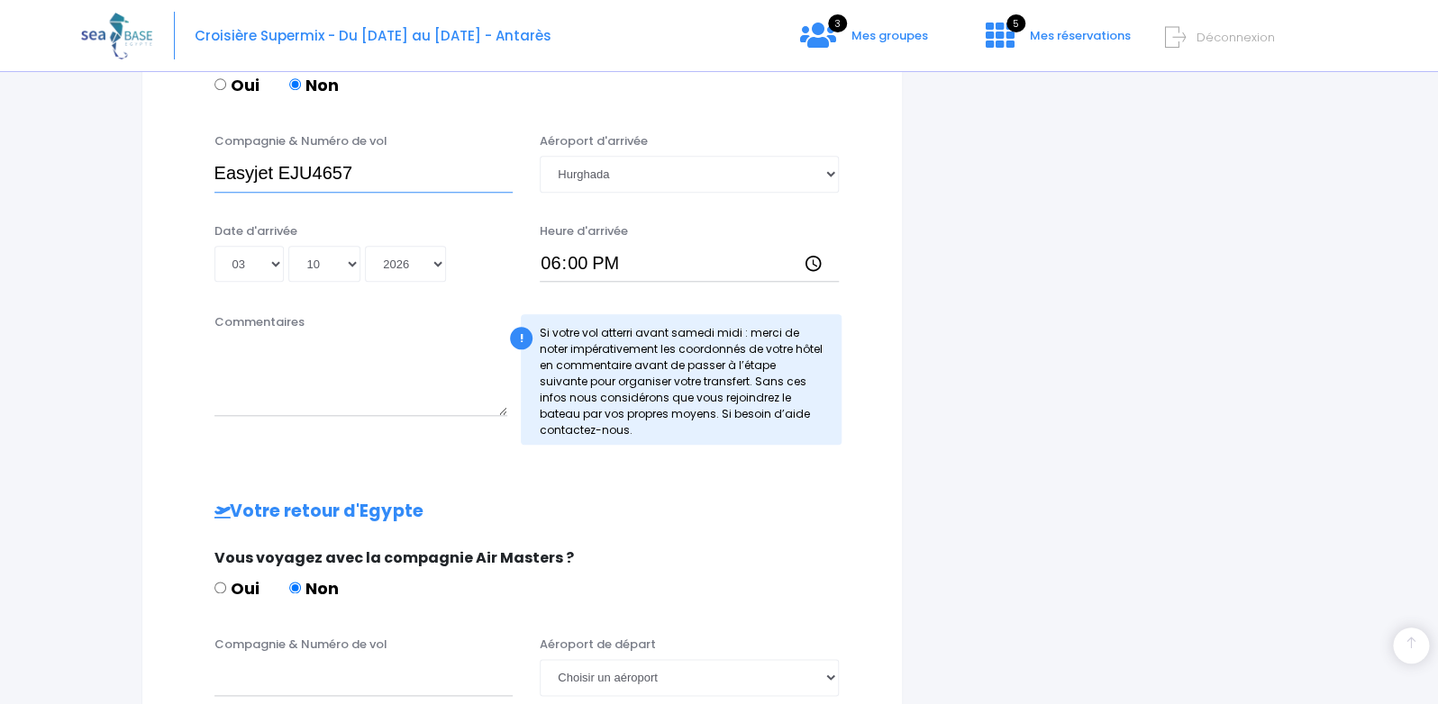
drag, startPoint x: 368, startPoint y: 167, endPoint x: 195, endPoint y: 170, distance: 172.1
click at [214, 170] on input "Easyjet EJU4657" at bounding box center [363, 174] width 299 height 36
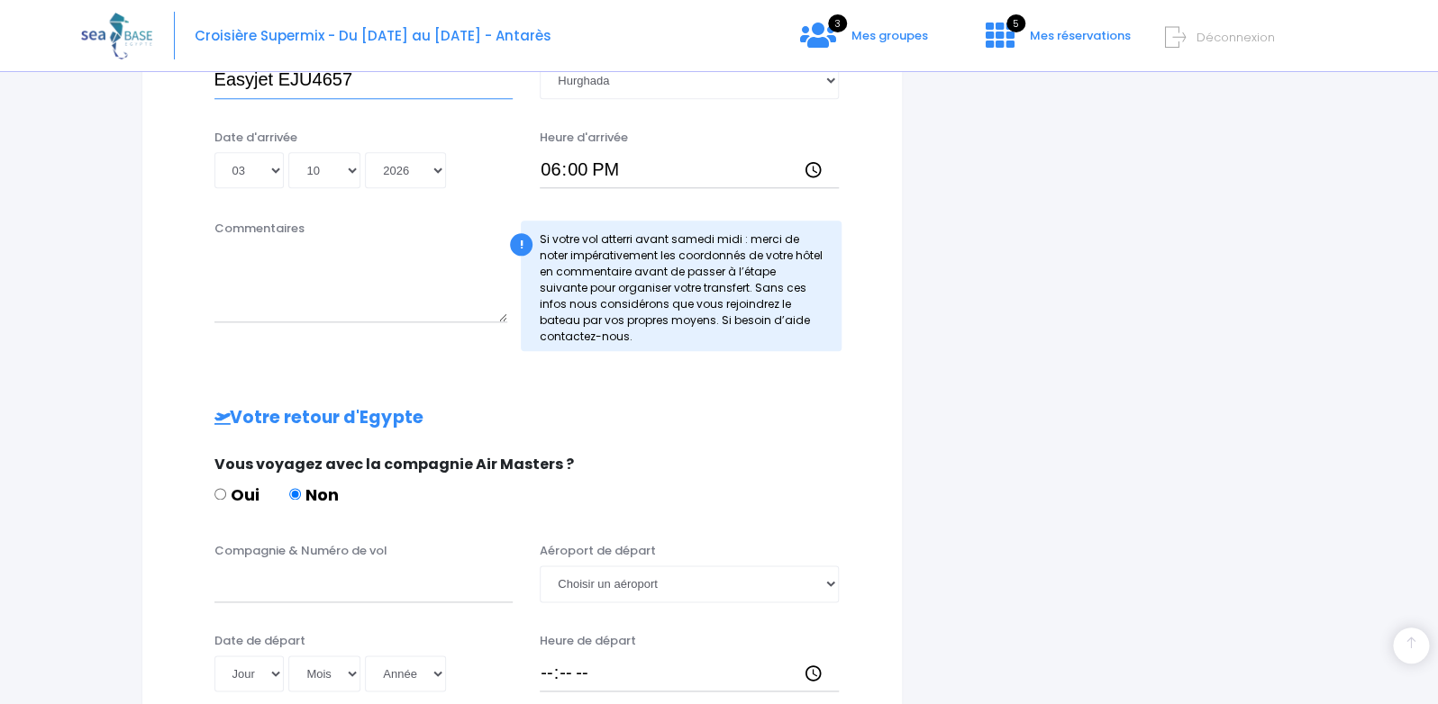
scroll to position [915, 0]
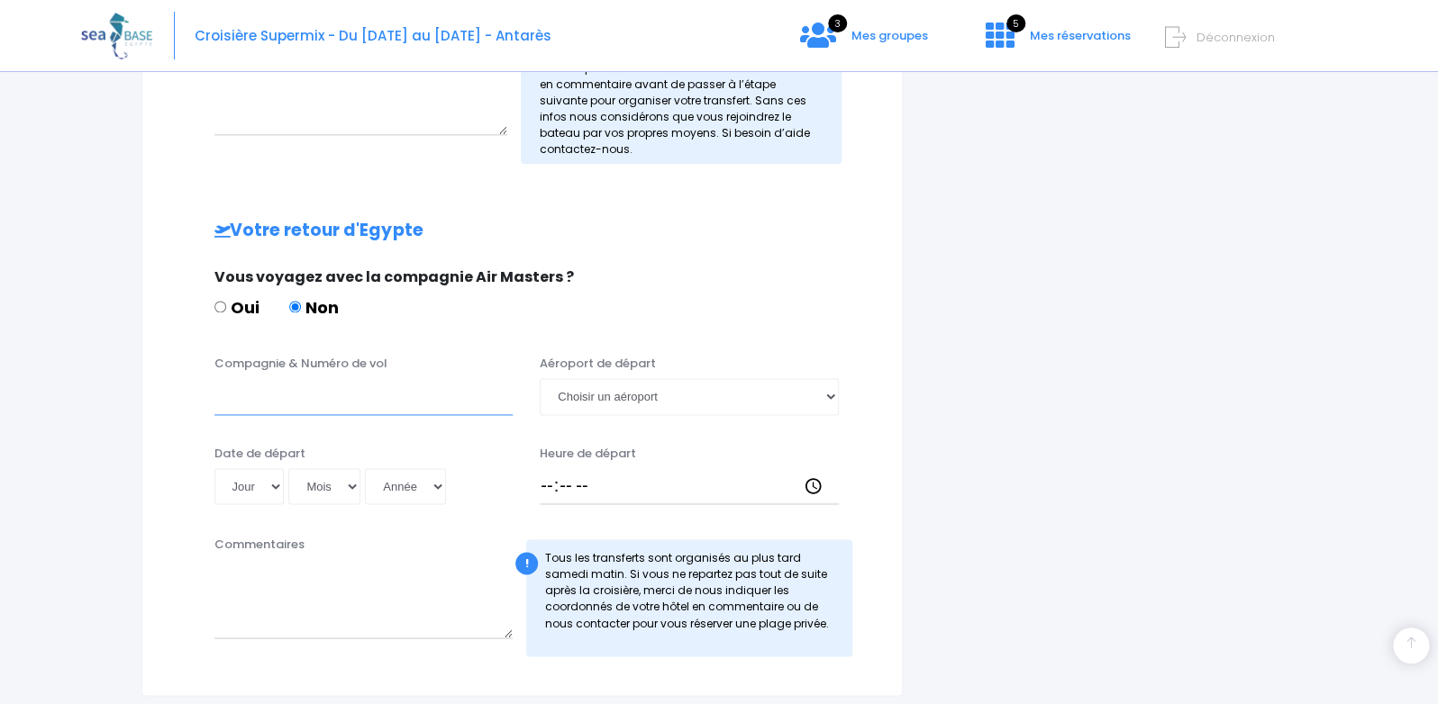
click at [263, 399] on input "Compagnie & Numéro de vol" at bounding box center [363, 396] width 299 height 36
paste input "Easyjet EJU4657"
type input "Easyjet EJU4658"
click at [540, 378] on select "Choisir un aéroport Hurghada Marsa Alam" at bounding box center [689, 396] width 299 height 36
select select "Hurghada"
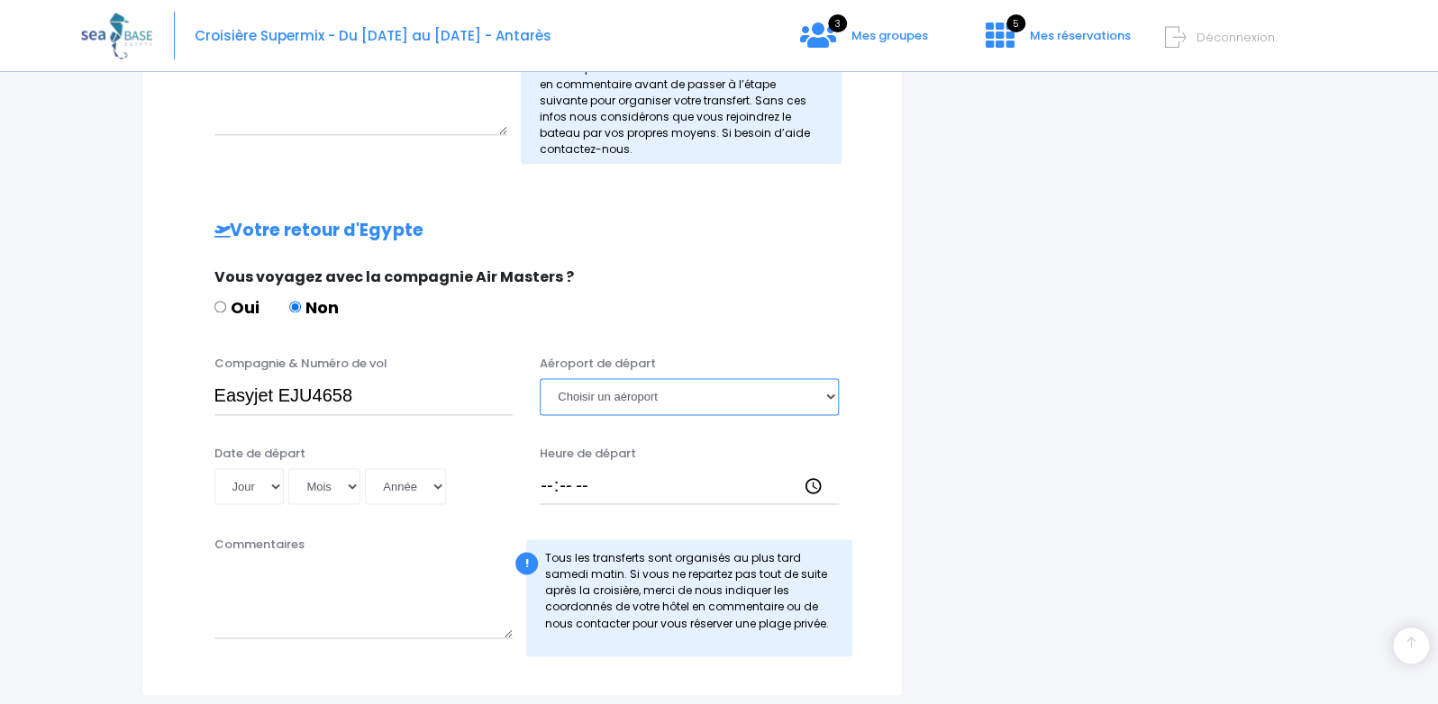
click option "Hurghada" at bounding box center [0, 0] width 0 height 0
click at [214, 468] on select "Jour 01 02 03 04 05 06 07 08 09 10 11 12 13 14 15 16 17 18 19 20 21 22 23 24 25…" at bounding box center [249, 486] width 70 height 36
select select "10"
click option "10" at bounding box center [0, 0] width 0 height 0
click at [288, 468] on select "Mois 01 02 03 04 05 06 07 08 09 10 11 12" at bounding box center [324, 486] width 72 height 36
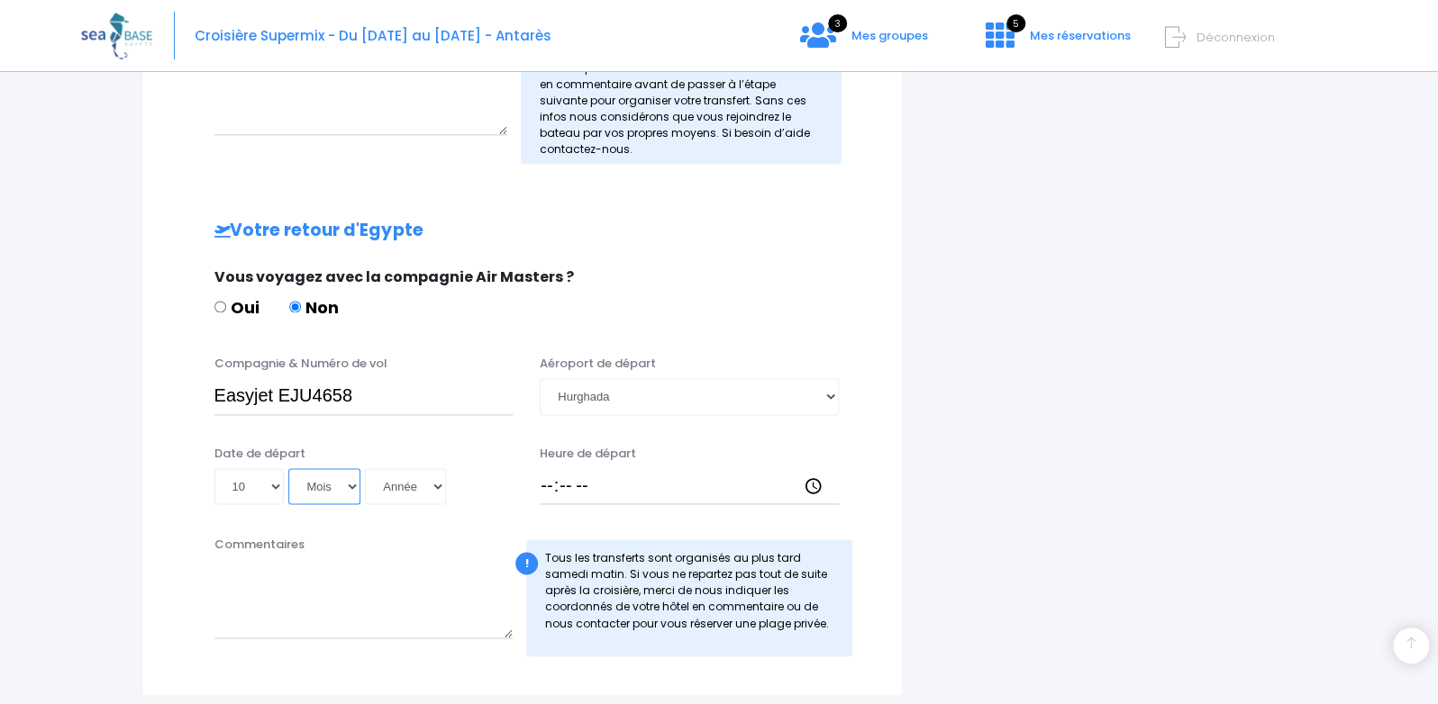
select select "10"
click option "10" at bounding box center [0, 0] width 0 height 0
click at [365, 468] on select "Année 2045 2044 2043 2042 2041 2040 2039 2038 2037 2036 2035 2034 2033 2032 203…" at bounding box center [405, 486] width 81 height 36
select select "2026"
click option "2026" at bounding box center [0, 0] width 0 height 0
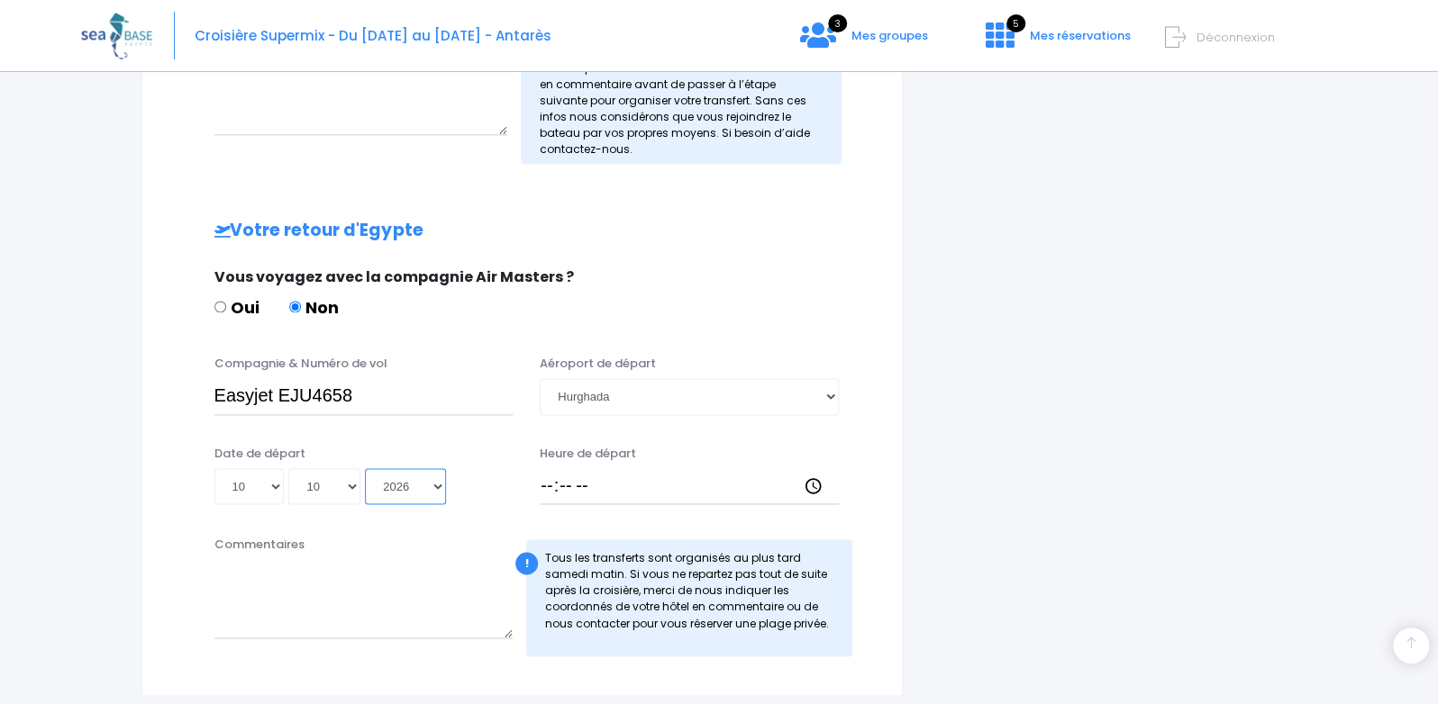
type input "2026-10-10"
click at [546, 490] on input "Heure de départ" at bounding box center [689, 486] width 299 height 36
type input "18:50"
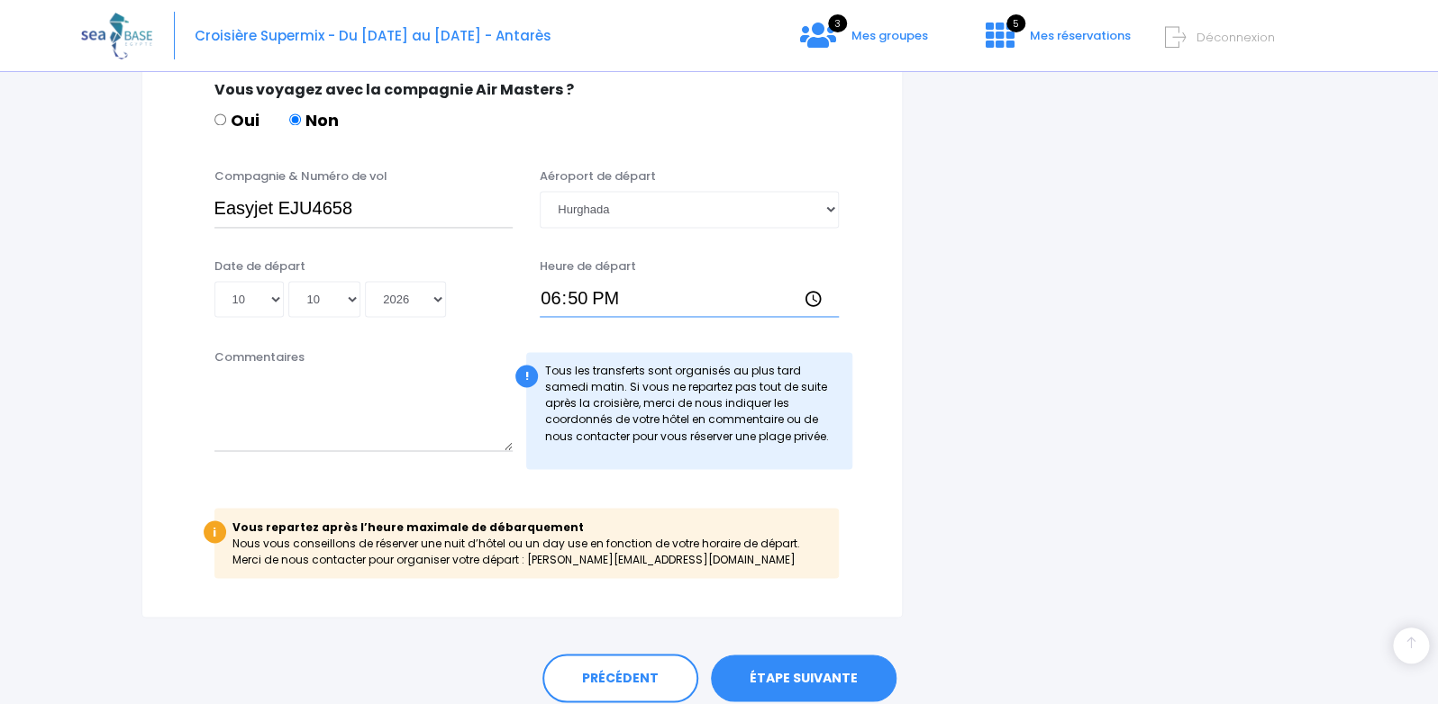
scroll to position [1171, 0]
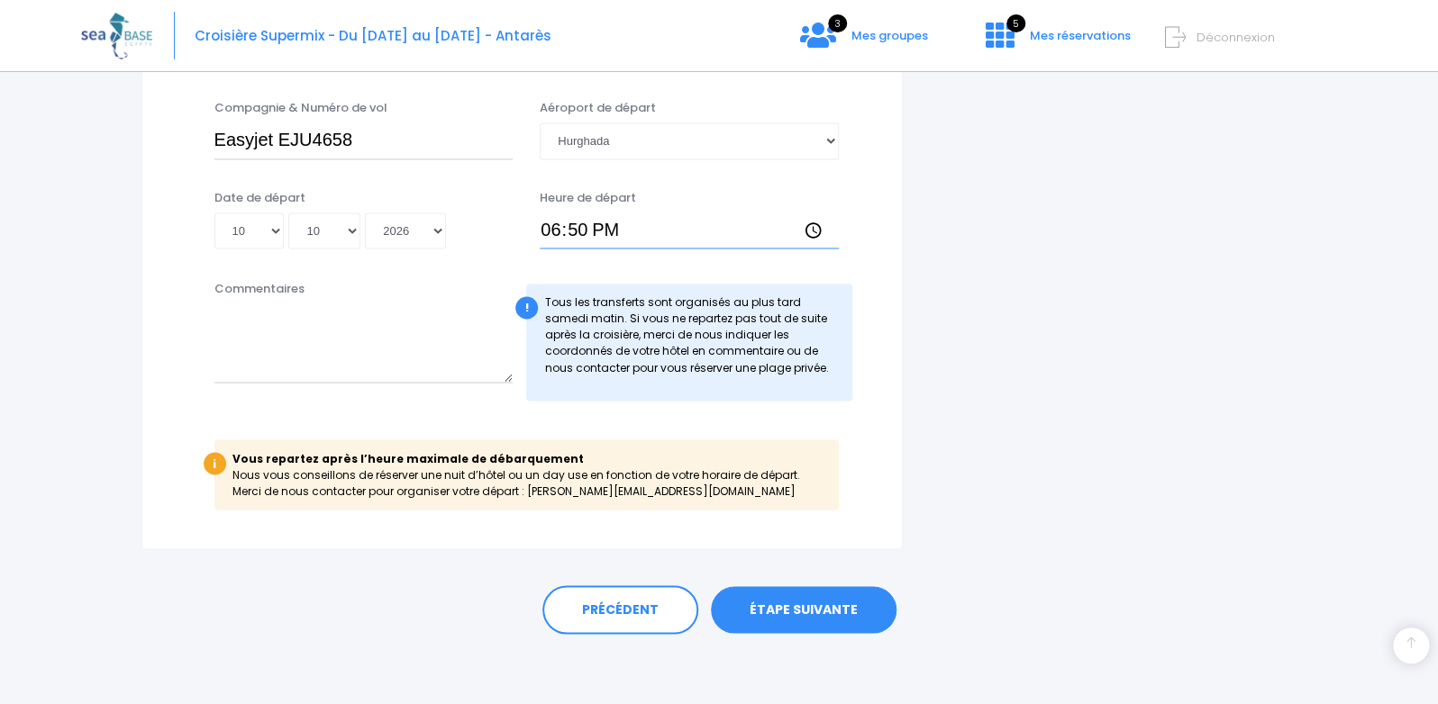
click at [715, 244] on input "18:50" at bounding box center [689, 231] width 299 height 36
click at [662, 214] on input "18:50" at bounding box center [689, 231] width 299 height 36
click at [630, 217] on input "18:50" at bounding box center [689, 231] width 299 height 36
click at [621, 231] on input "18:50" at bounding box center [689, 231] width 299 height 36
click at [817, 600] on link "ÉTAPE SUIVANTE" at bounding box center [804, 609] width 186 height 47
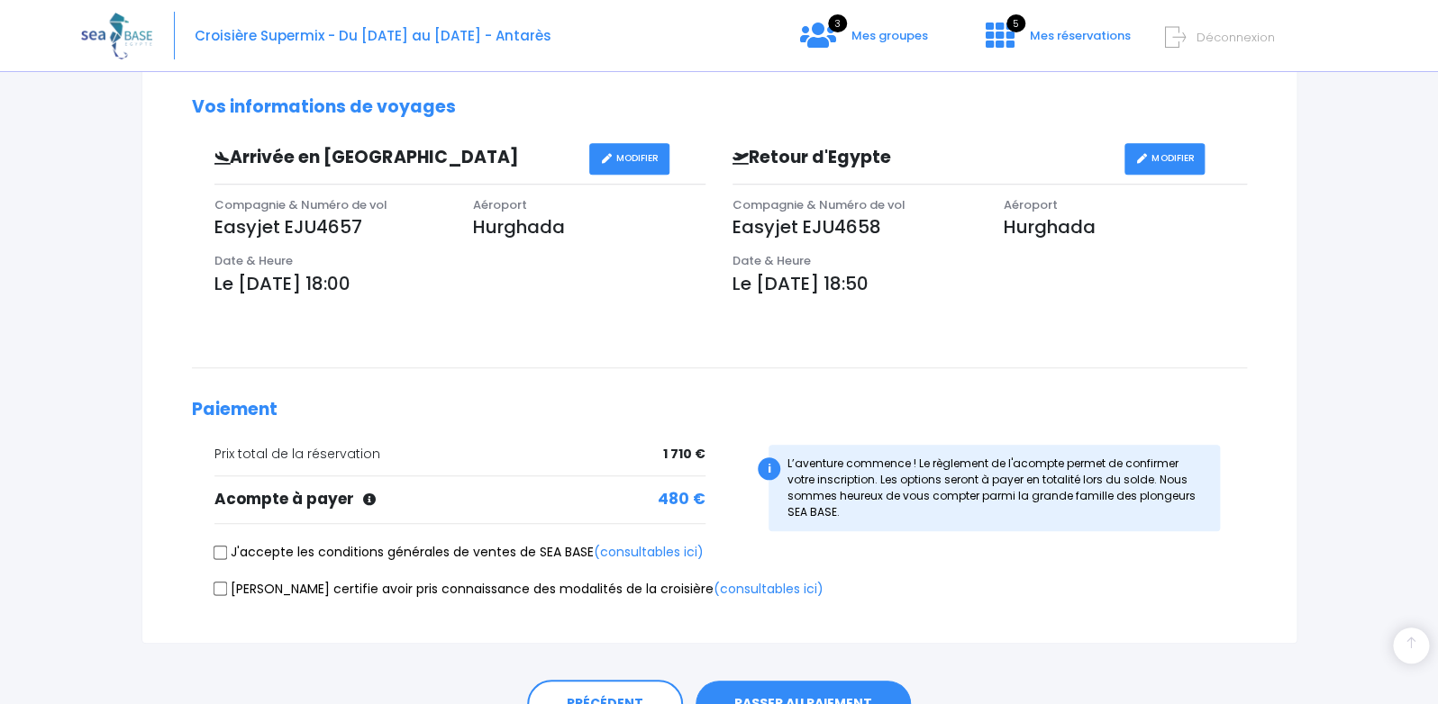
scroll to position [562, 0]
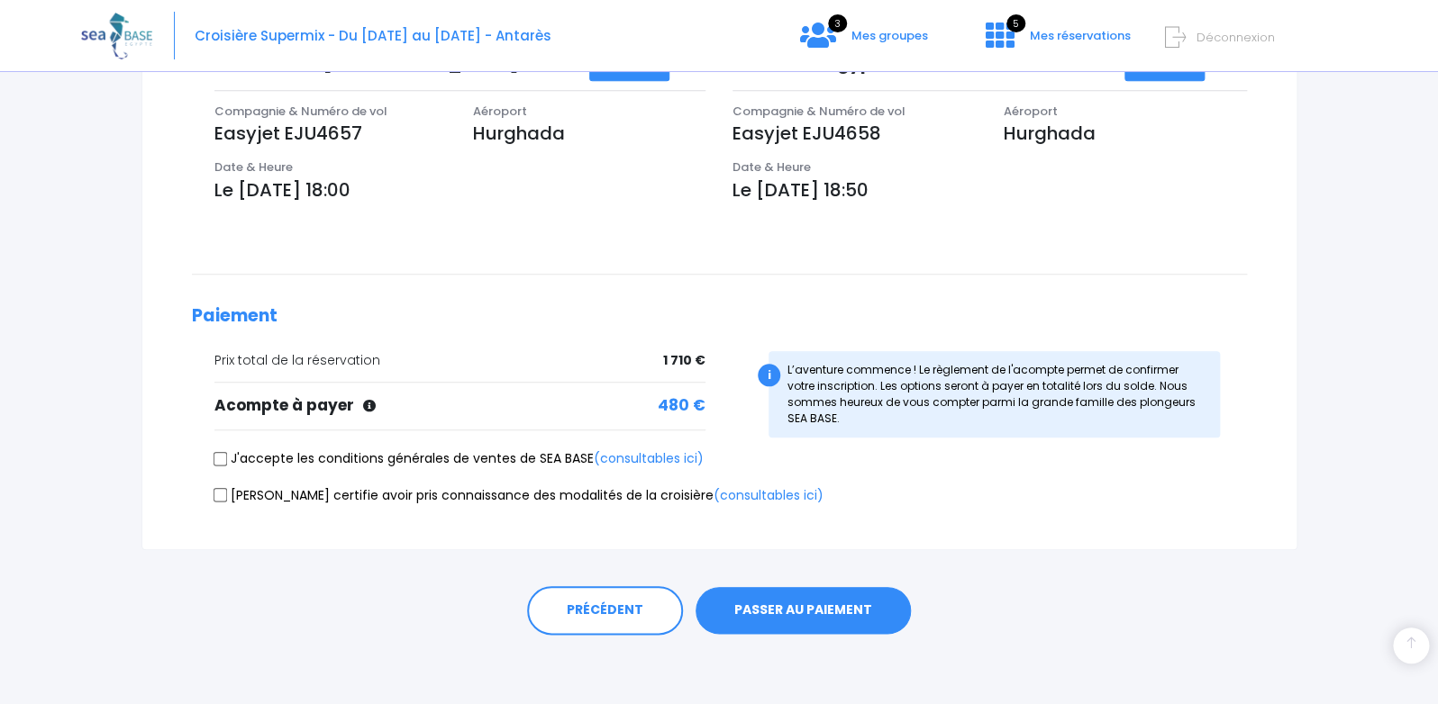
click at [222, 456] on input "J'accepte les conditions générales de ventes de SEA BASE (consultables ici)" at bounding box center [220, 458] width 14 height 14
checkbox input "true"
click at [221, 497] on input "Je certifie avoir pris connaissance des modalités de la croisière (consultables…" at bounding box center [220, 495] width 14 height 14
checkbox input "true"
click at [806, 609] on button "PASSER AU PAIEMENT" at bounding box center [802, 610] width 215 height 47
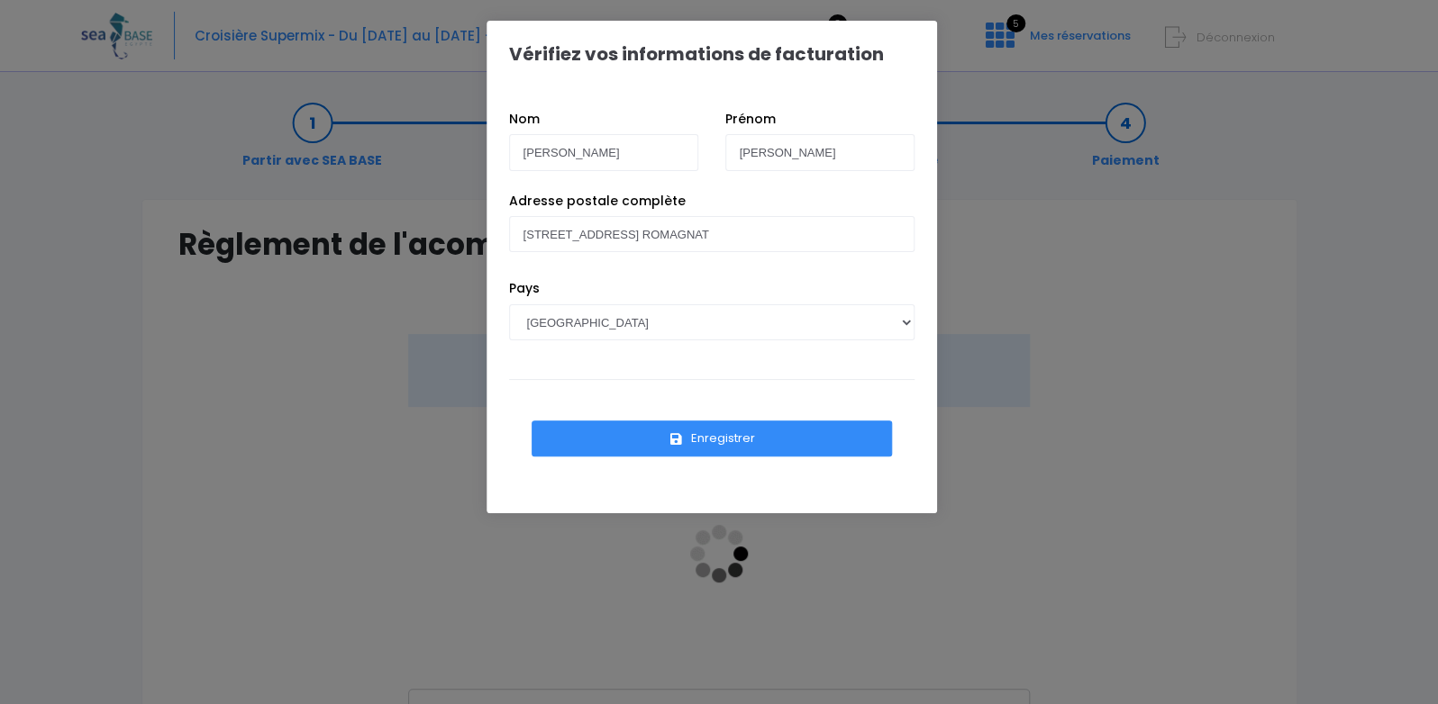
click at [731, 437] on button "Enregistrer" at bounding box center [711, 439] width 360 height 36
